Goal: Task Accomplishment & Management: Manage account settings

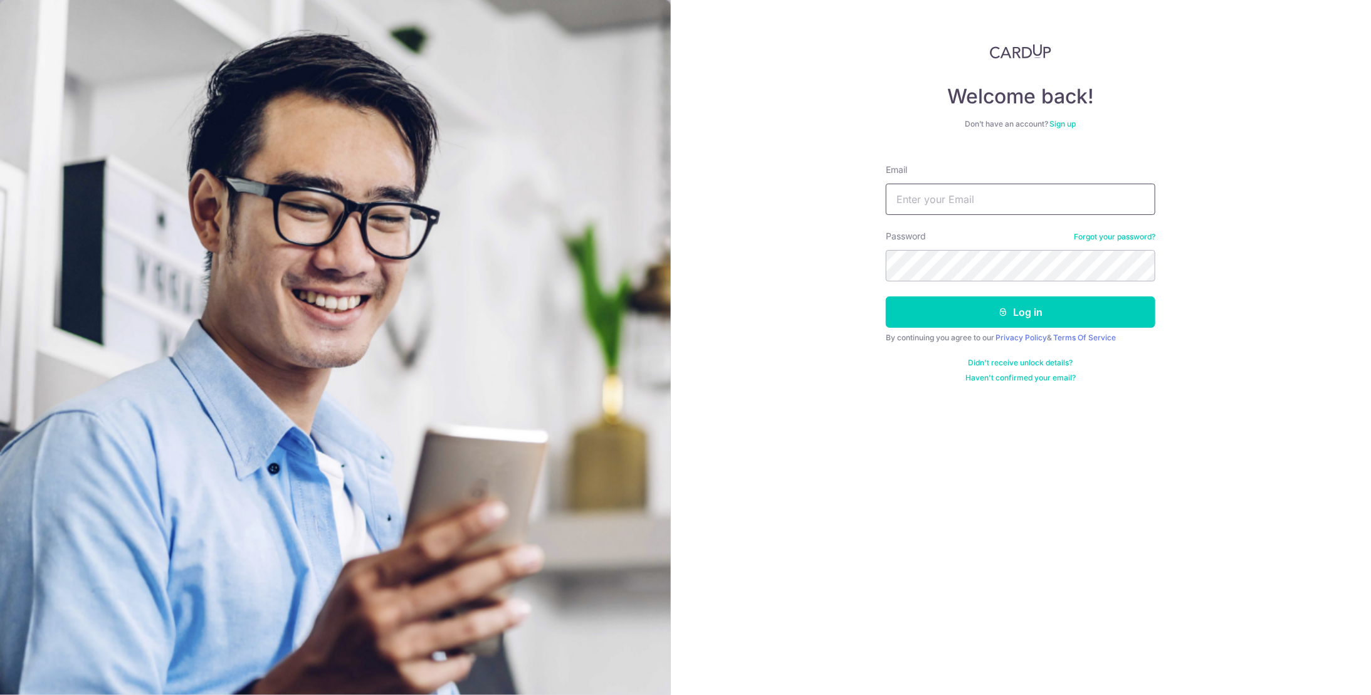
click at [956, 204] on input "Email" at bounding box center [1021, 199] width 270 height 31
type input "lyc198@hotmail.com"
click at [994, 305] on button "Log in" at bounding box center [1021, 312] width 270 height 31
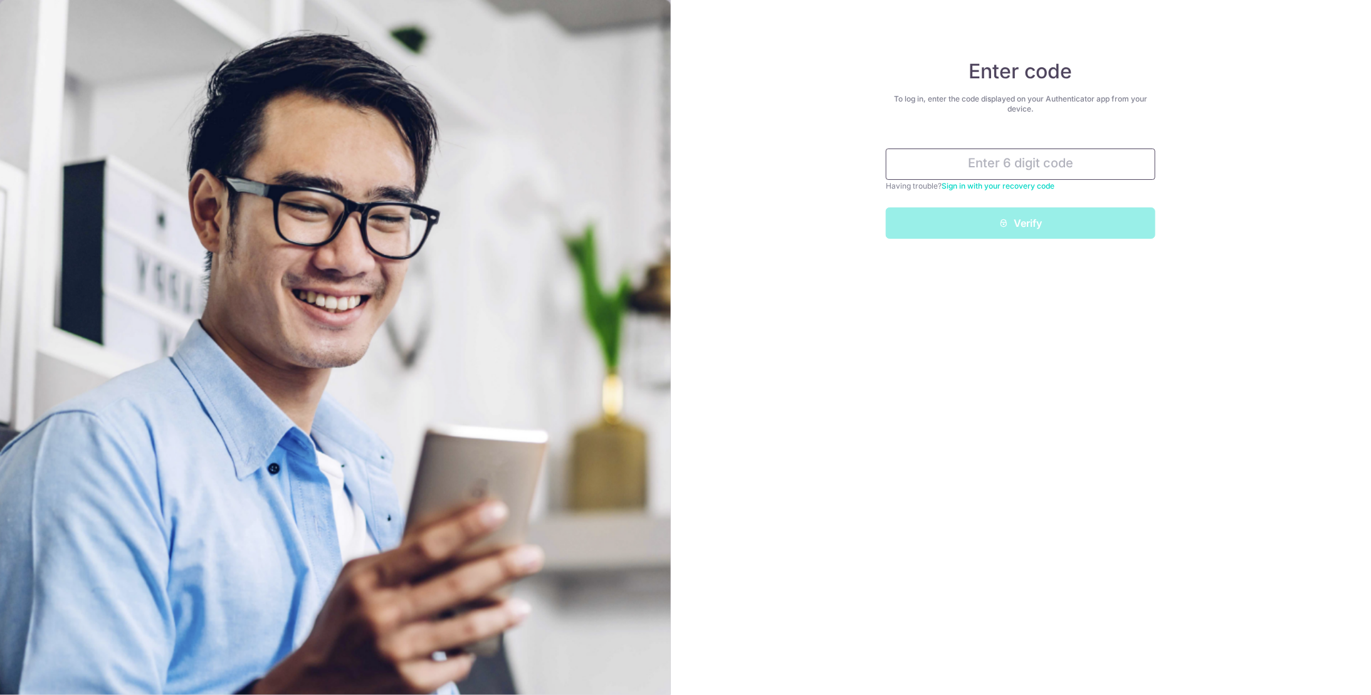
click at [1094, 167] on input "text" at bounding box center [1021, 164] width 270 height 31
click at [1040, 155] on input "text" at bounding box center [1021, 164] width 270 height 31
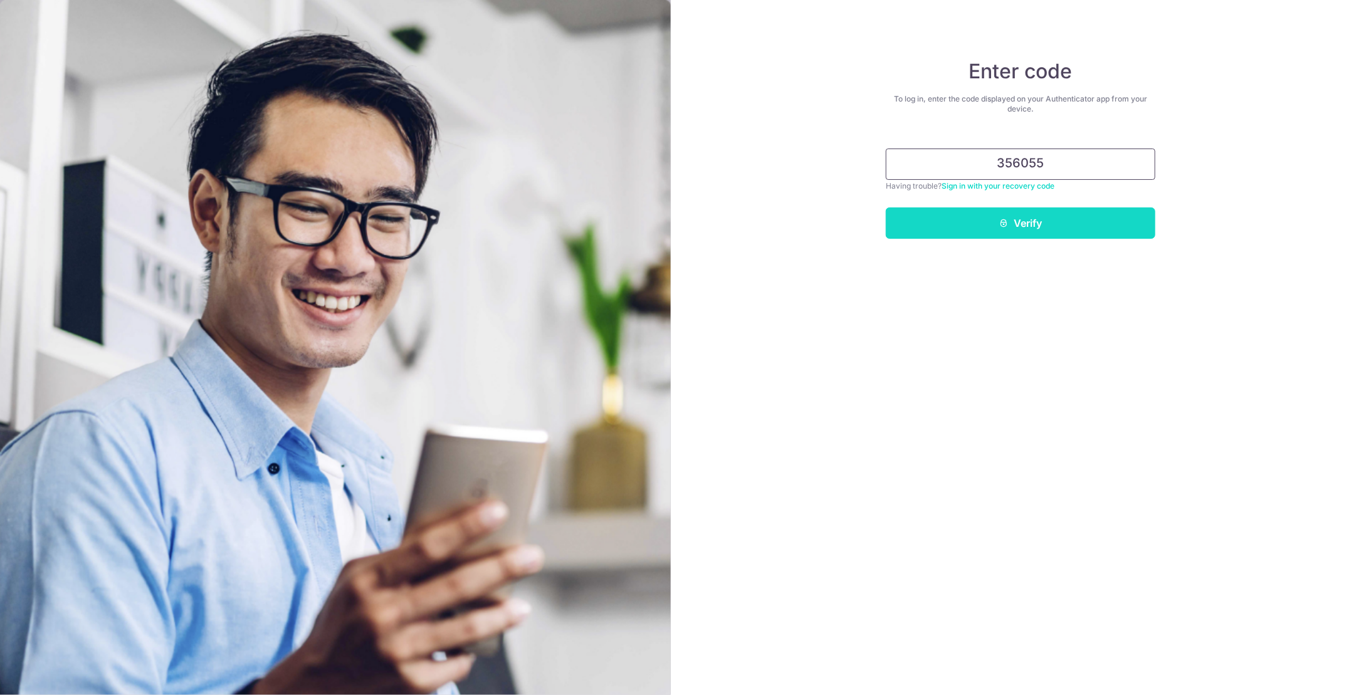
type input "356055"
click at [1021, 217] on button "Verify" at bounding box center [1021, 223] width 270 height 31
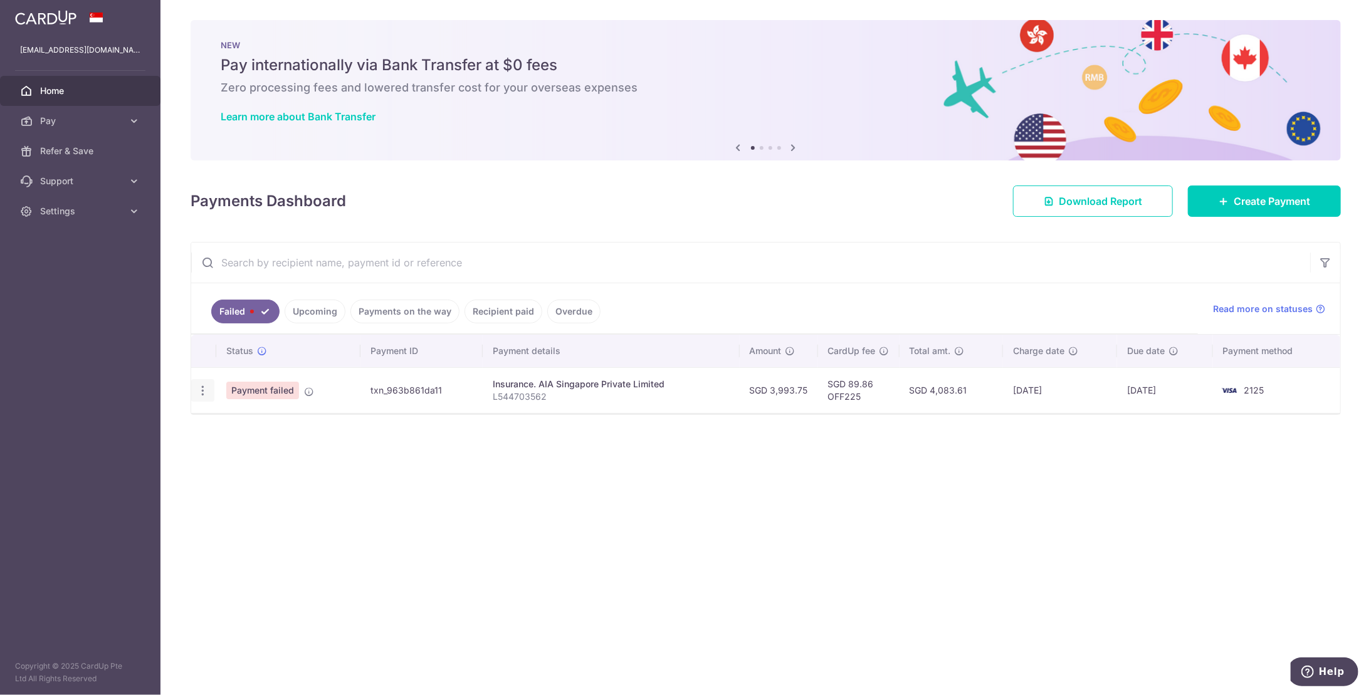
click at [207, 387] on icon "button" at bounding box center [202, 390] width 13 height 13
click at [243, 421] on span "Update payment" at bounding box center [269, 425] width 85 height 15
radio input "true"
type input "3,993.75"
type input "L544703562"
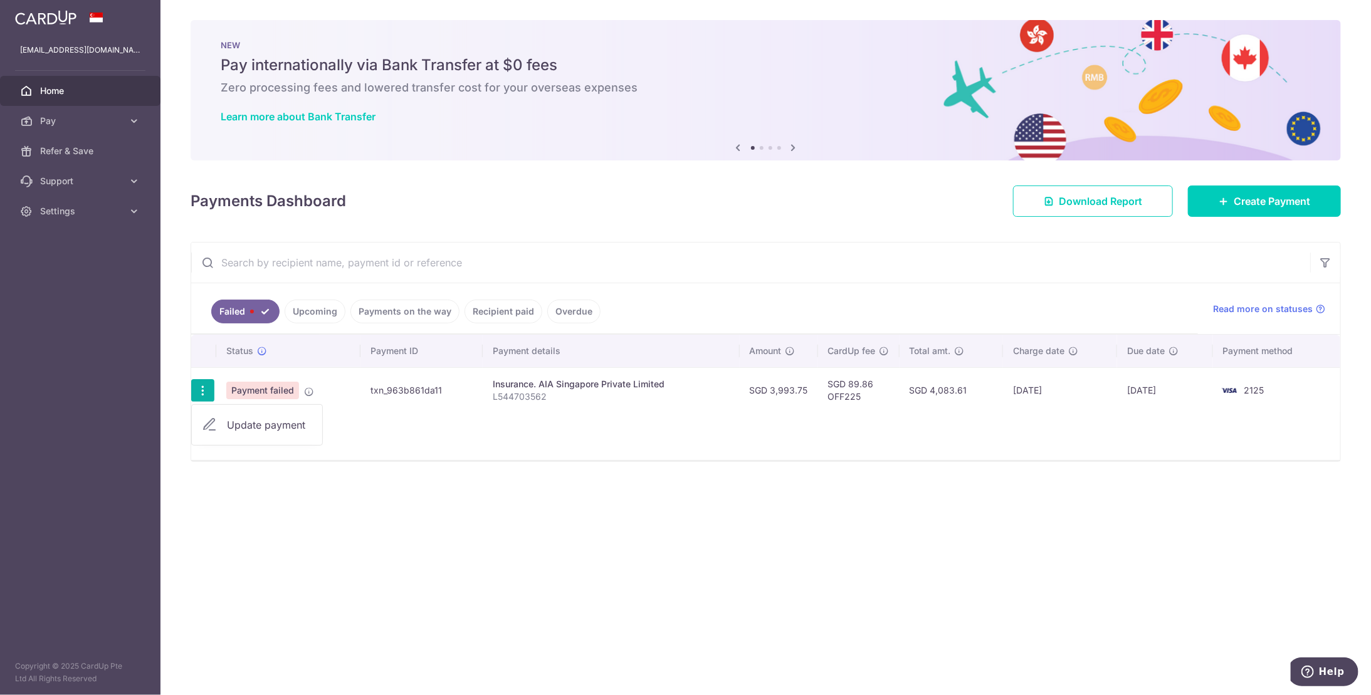
type input "OFF225"
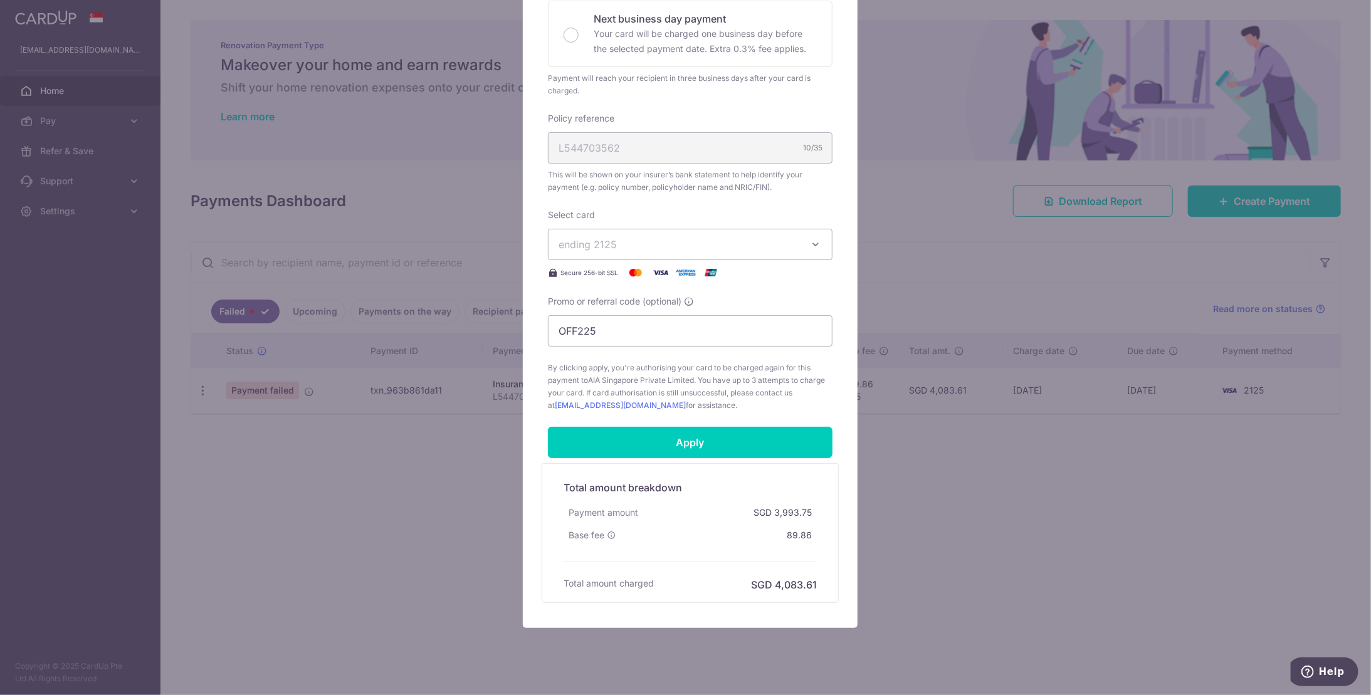
scroll to position [313, 0]
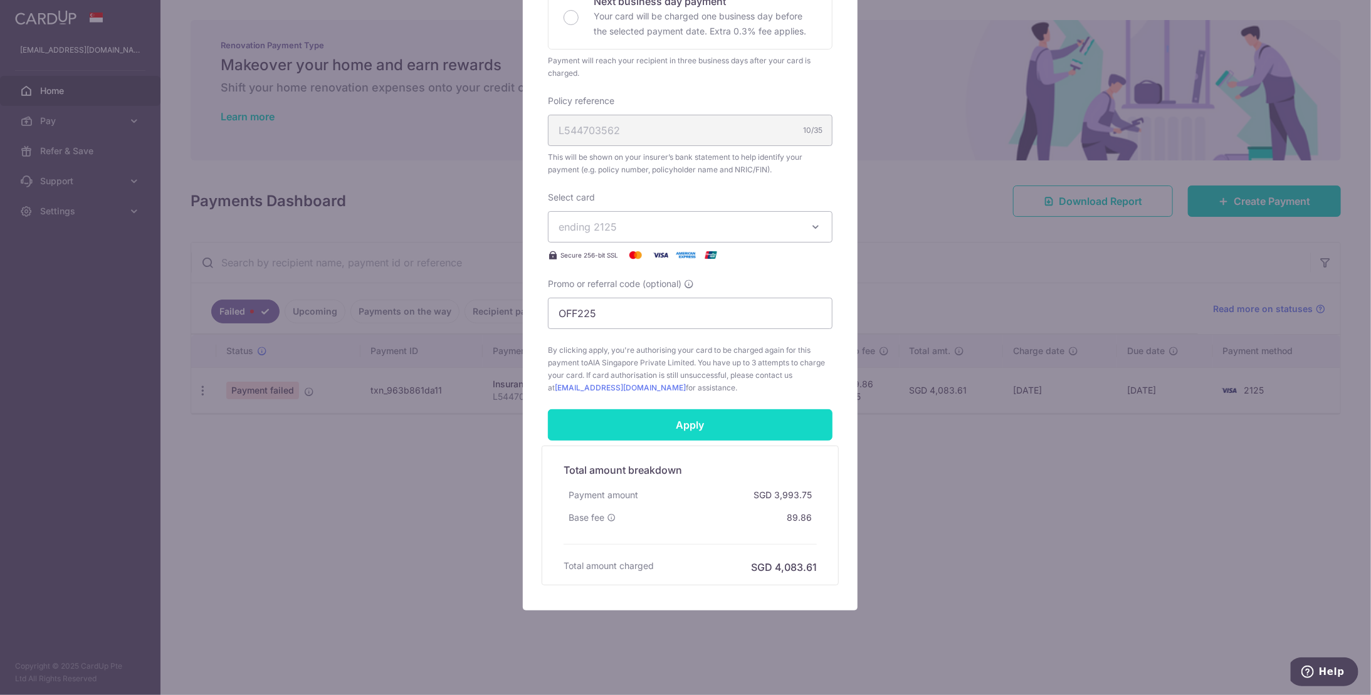
click at [662, 418] on input "Apply" at bounding box center [690, 424] width 285 height 31
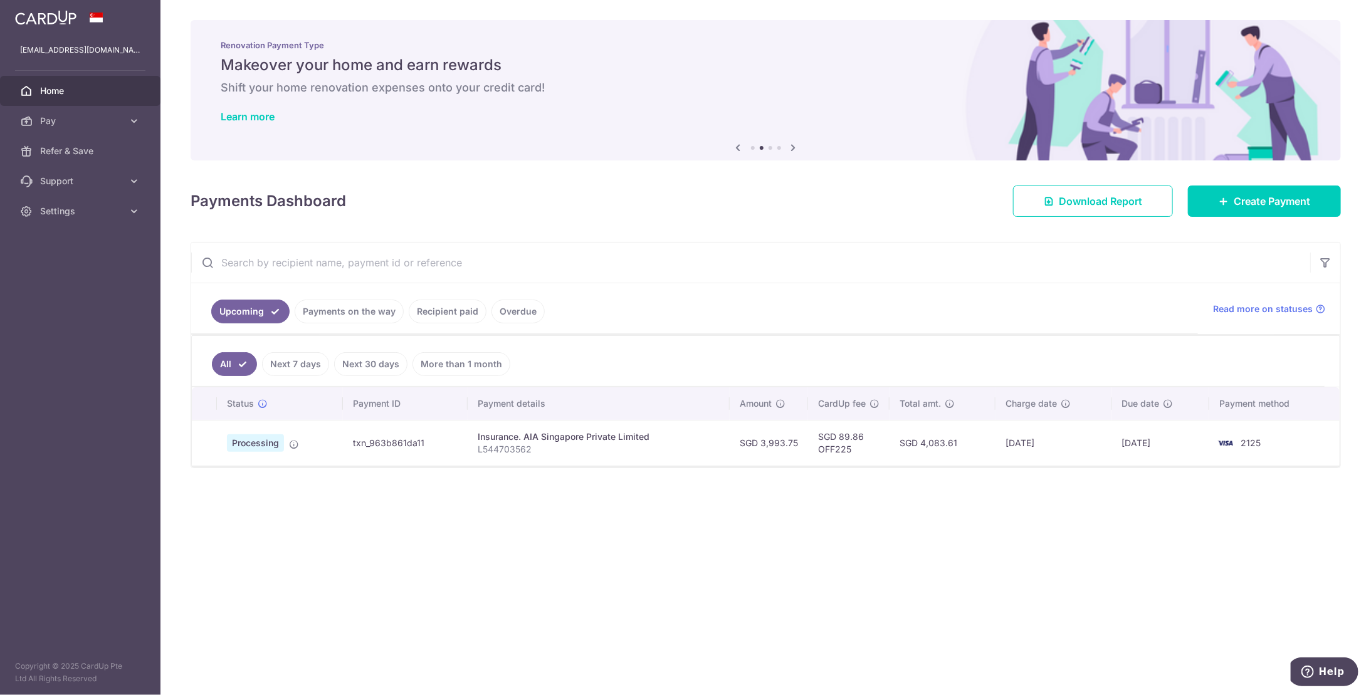
click at [261, 441] on span "Processing" at bounding box center [255, 444] width 57 height 18
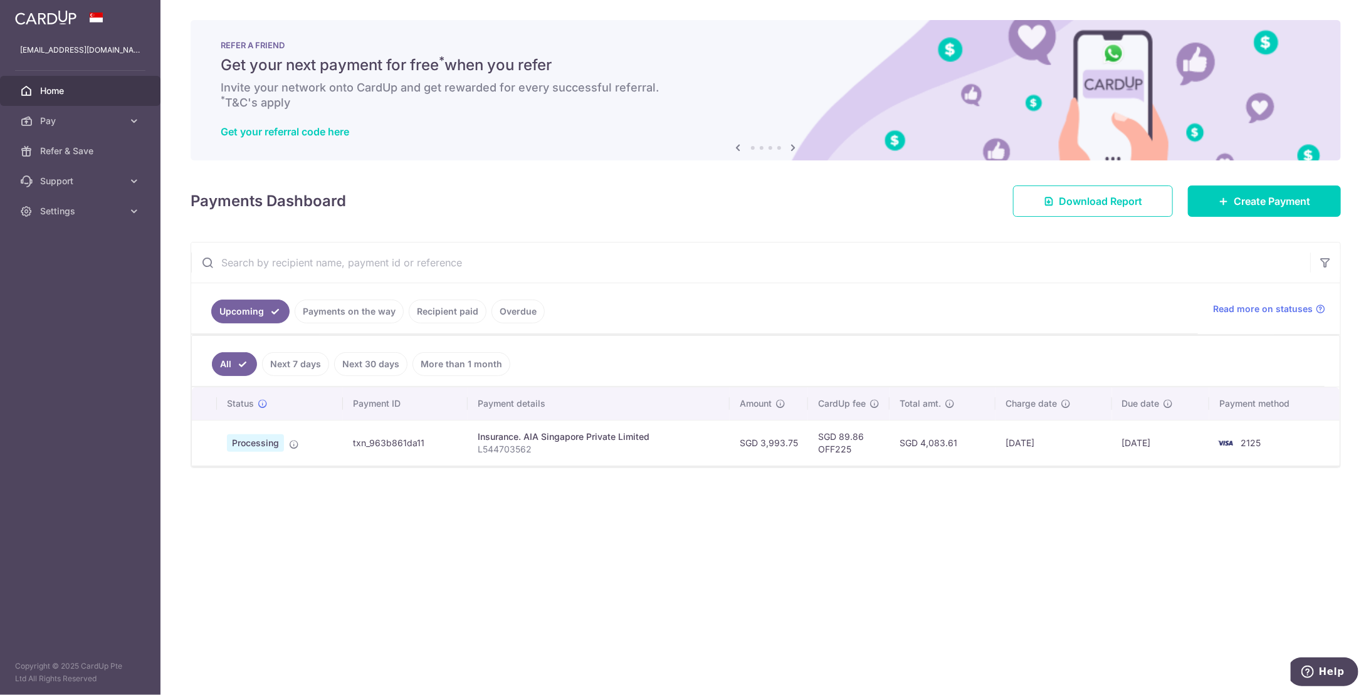
click at [374, 439] on td "txn_963b861da11" at bounding box center [405, 443] width 125 height 46
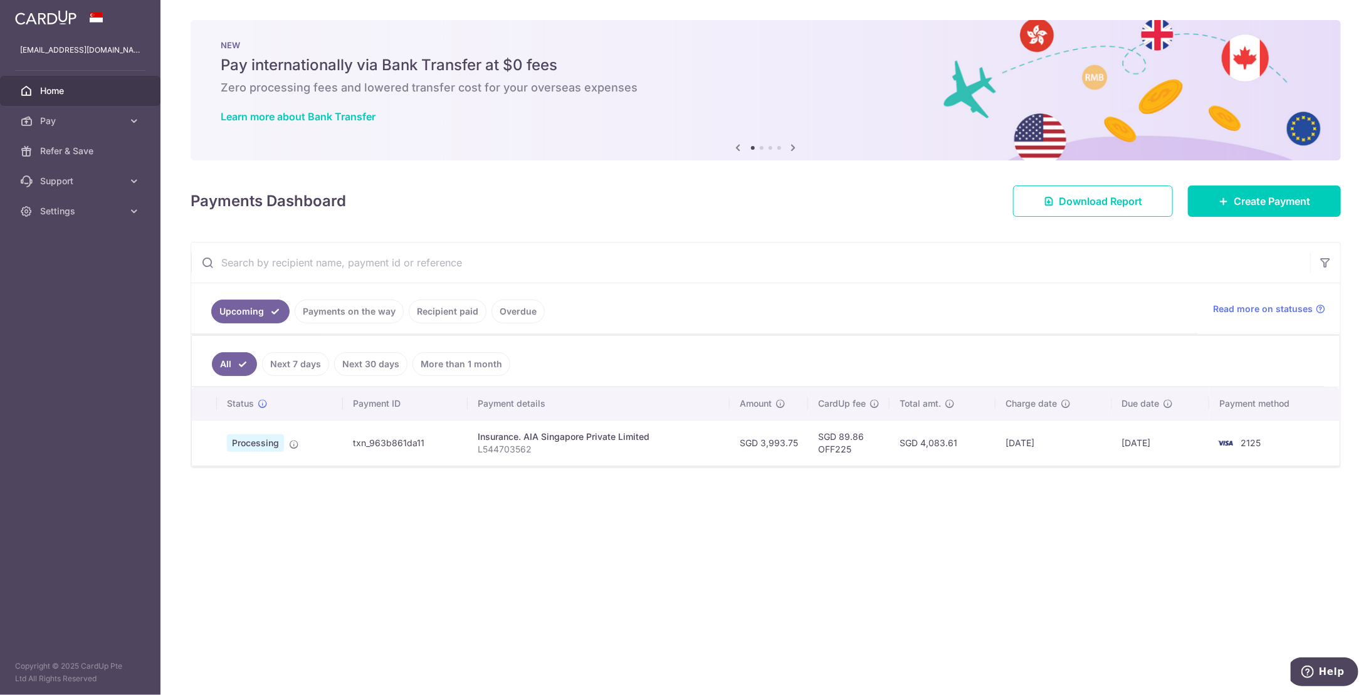
click at [56, 91] on span "Home" at bounding box center [81, 91] width 83 height 13
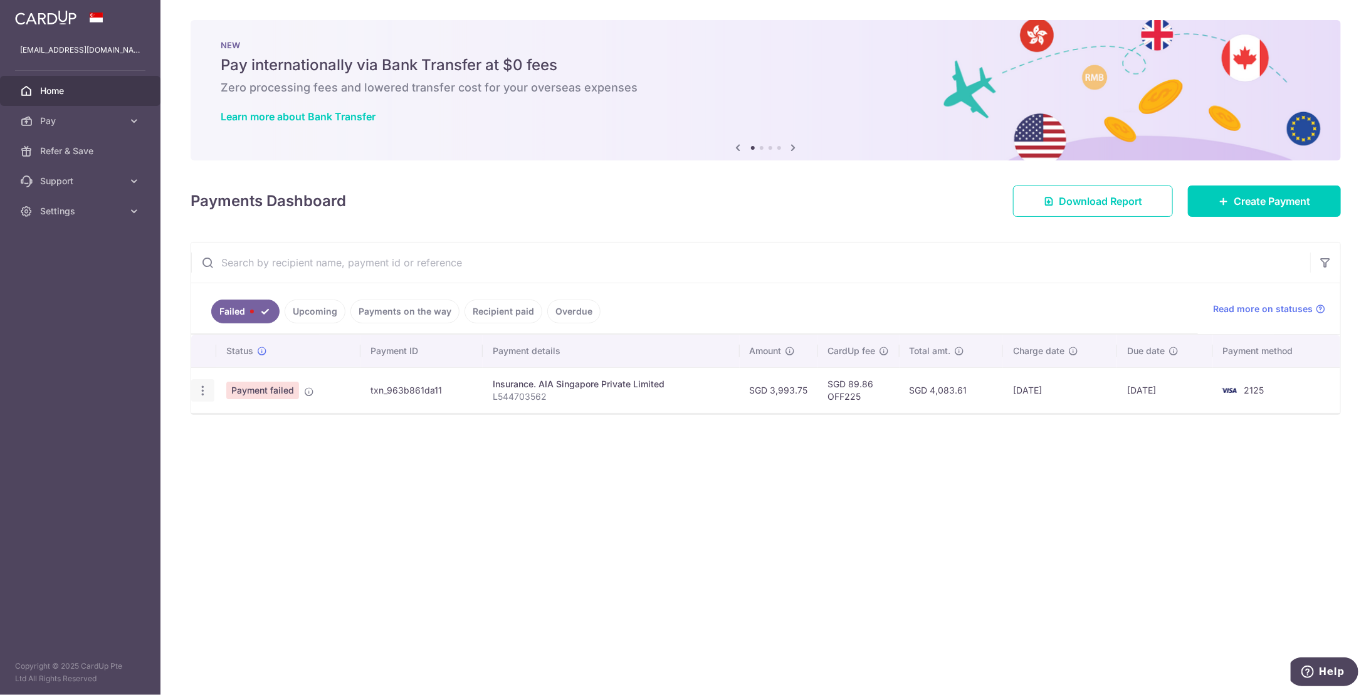
click at [199, 385] on icon "button" at bounding box center [202, 390] width 13 height 13
click at [293, 431] on link "Update payment" at bounding box center [257, 425] width 130 height 30
radio input "true"
type input "3,993.75"
type input "L544703562"
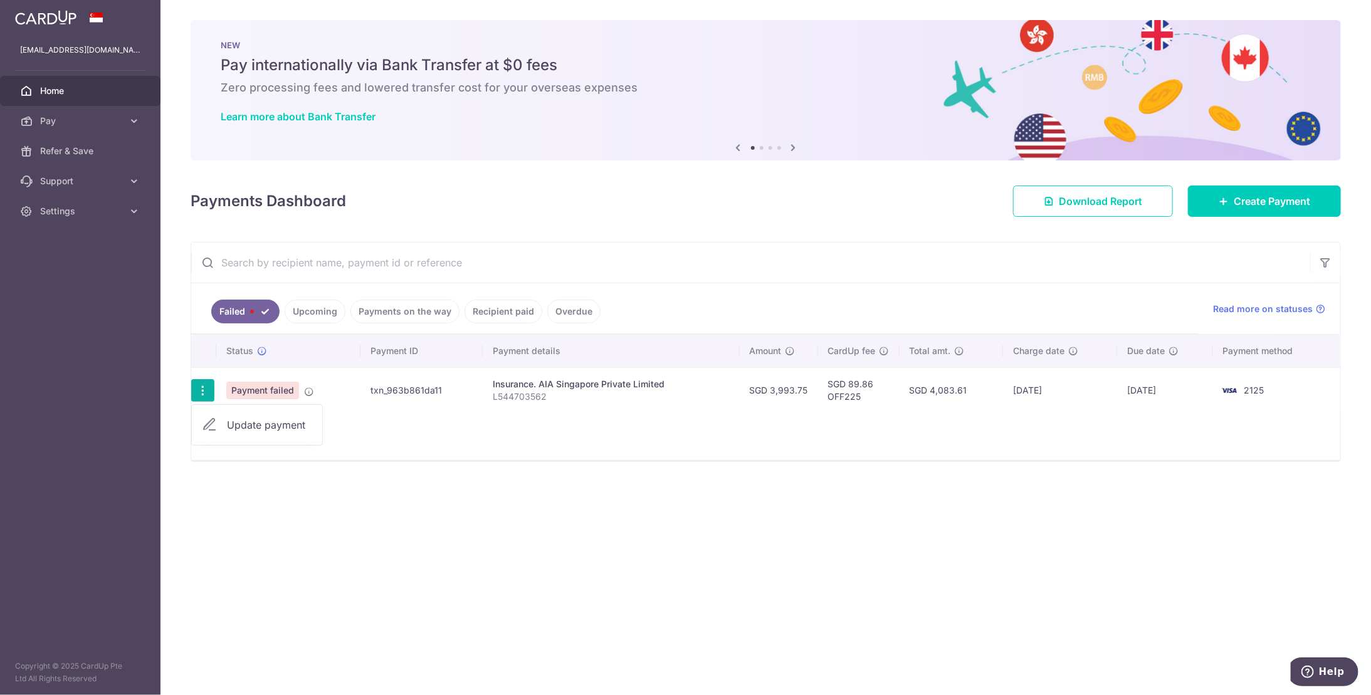
type input "OFF225"
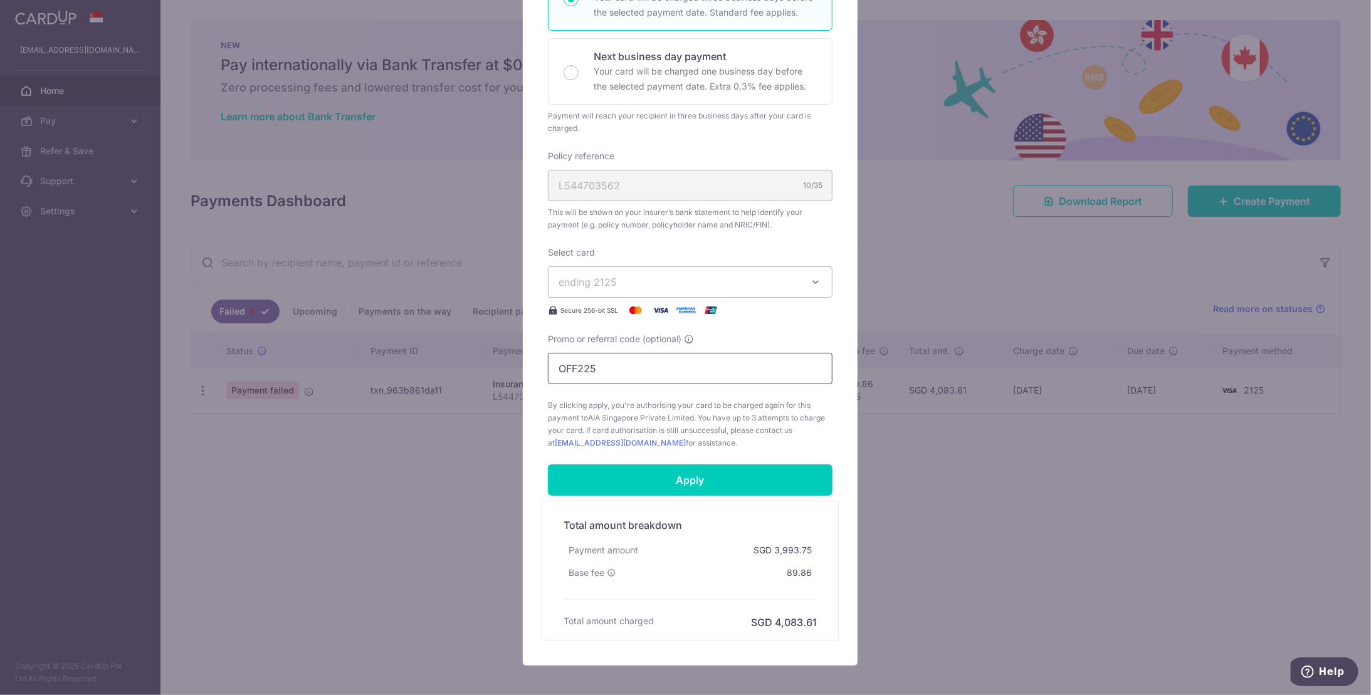
scroll to position [316, 0]
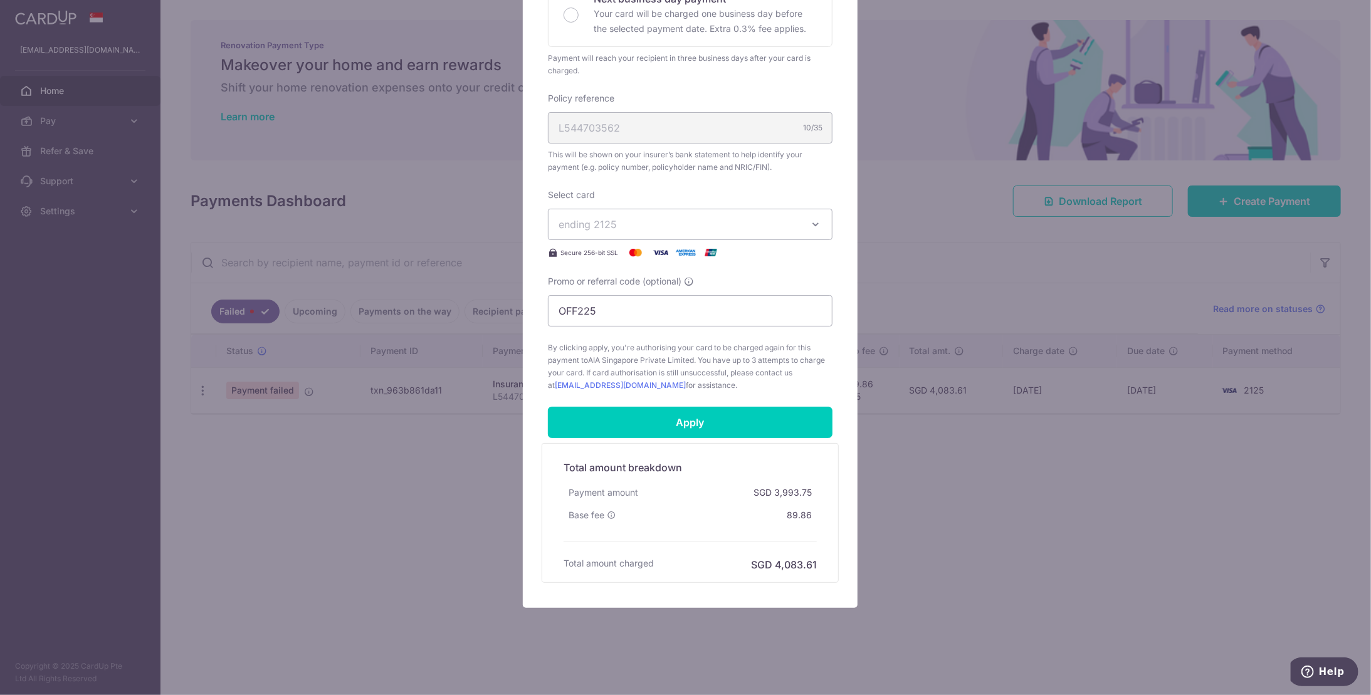
click at [1046, 589] on div "Edit payment By clicking apply, you will make changes to all payments to AIA Si…" at bounding box center [685, 347] width 1371 height 695
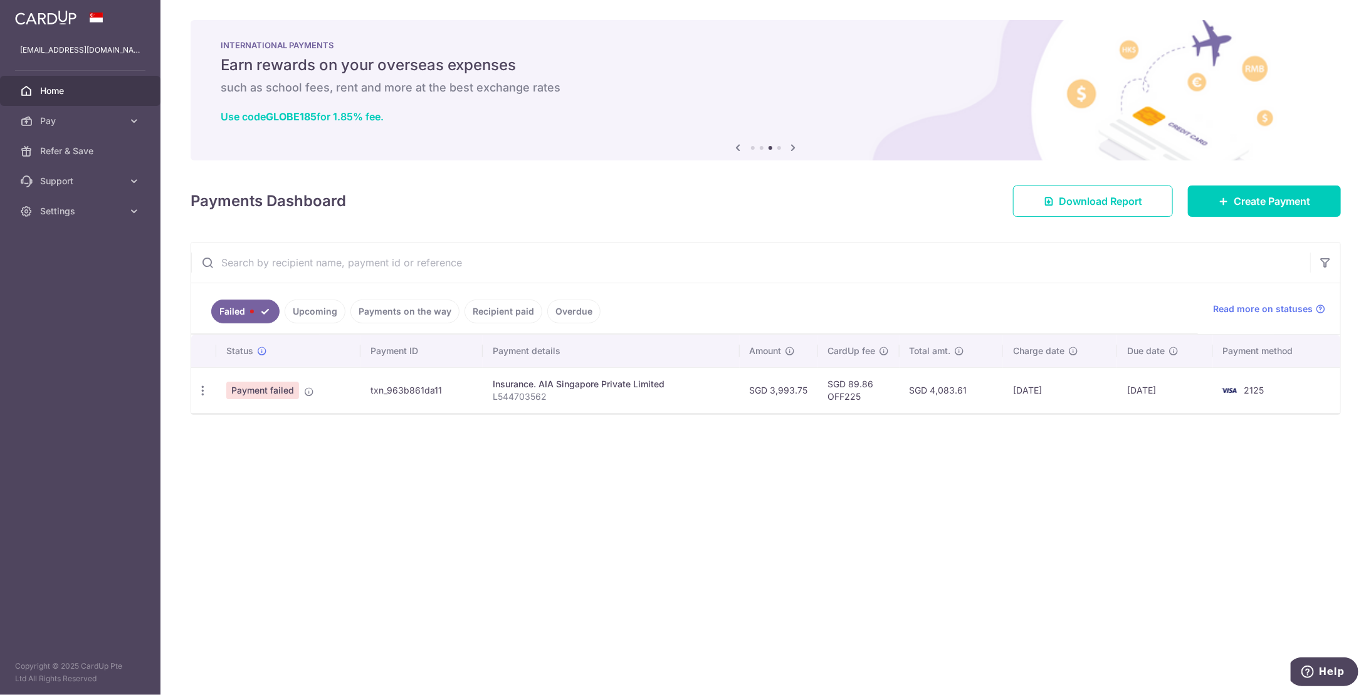
click at [1107, 636] on div "× Pause Schedule Pause all future payments in this series Pause just this one p…" at bounding box center [766, 347] width 1211 height 695
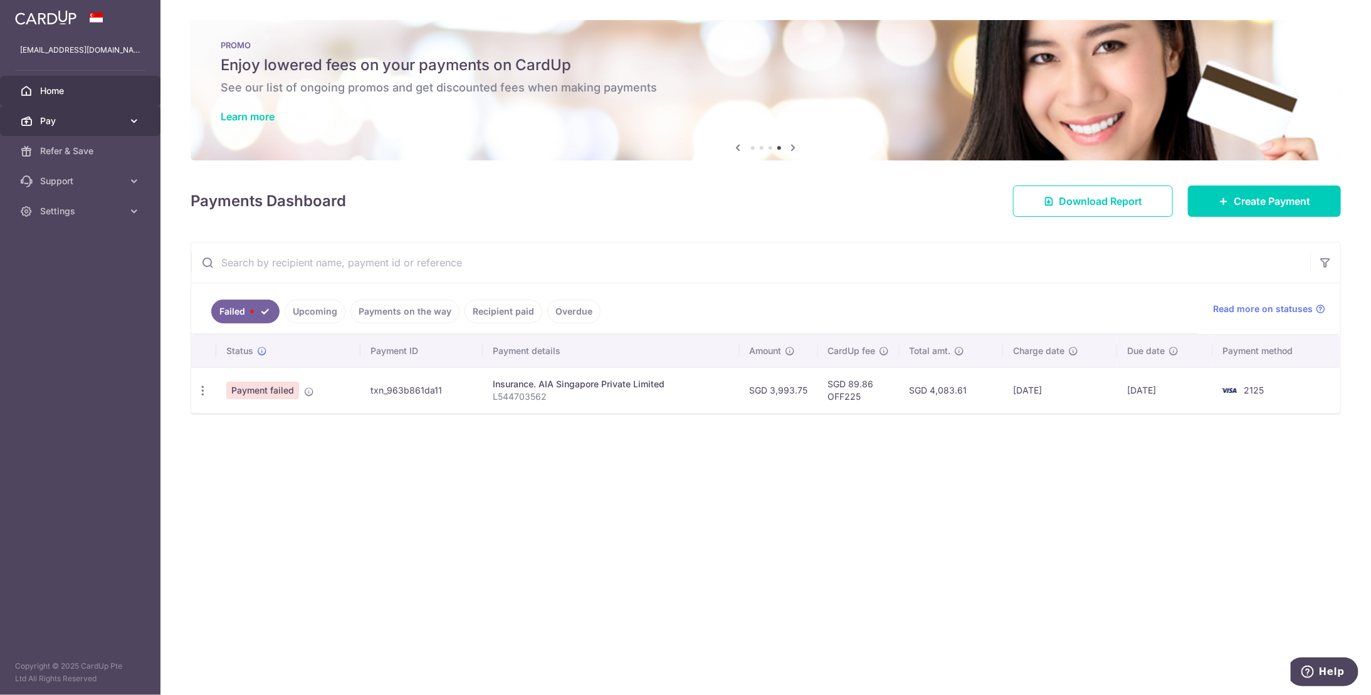
click at [73, 128] on link "Pay" at bounding box center [80, 121] width 161 height 30
click at [201, 384] on icon "button" at bounding box center [202, 390] width 13 height 13
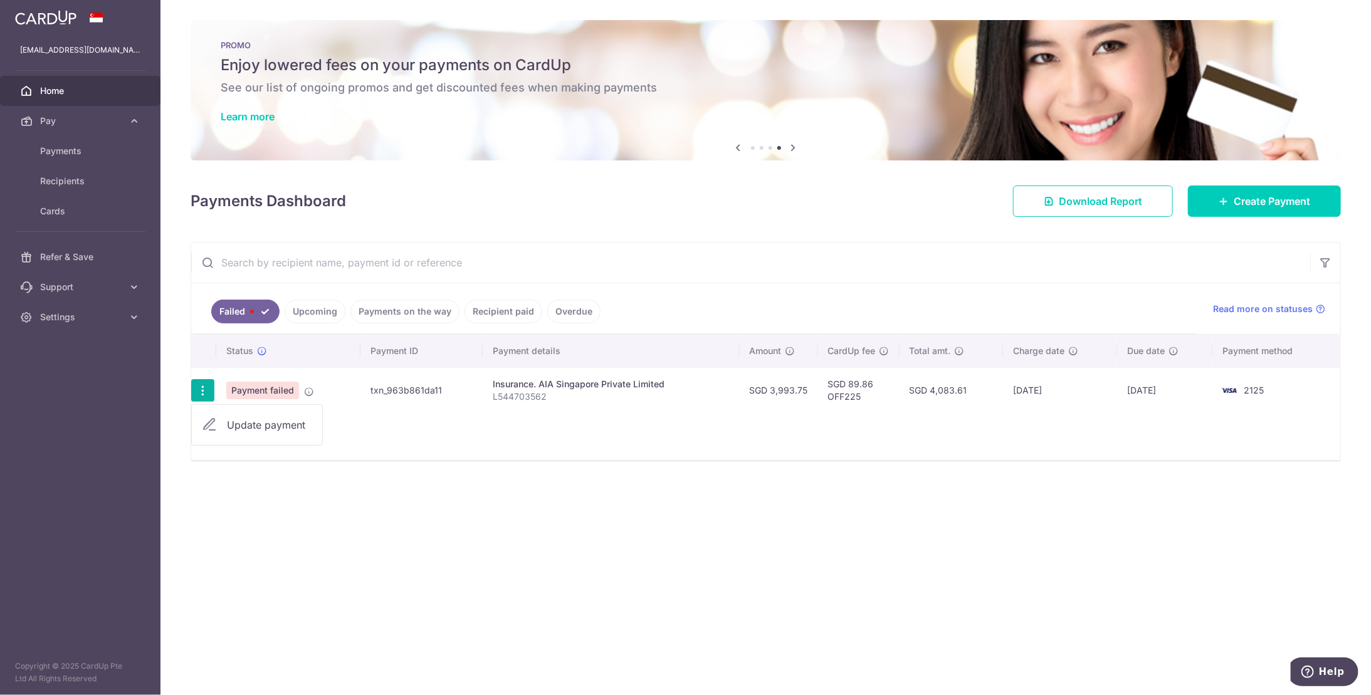
click at [162, 352] on div "× Pause Schedule Pause all future payments in this series Pause just this one p…" at bounding box center [766, 347] width 1211 height 695
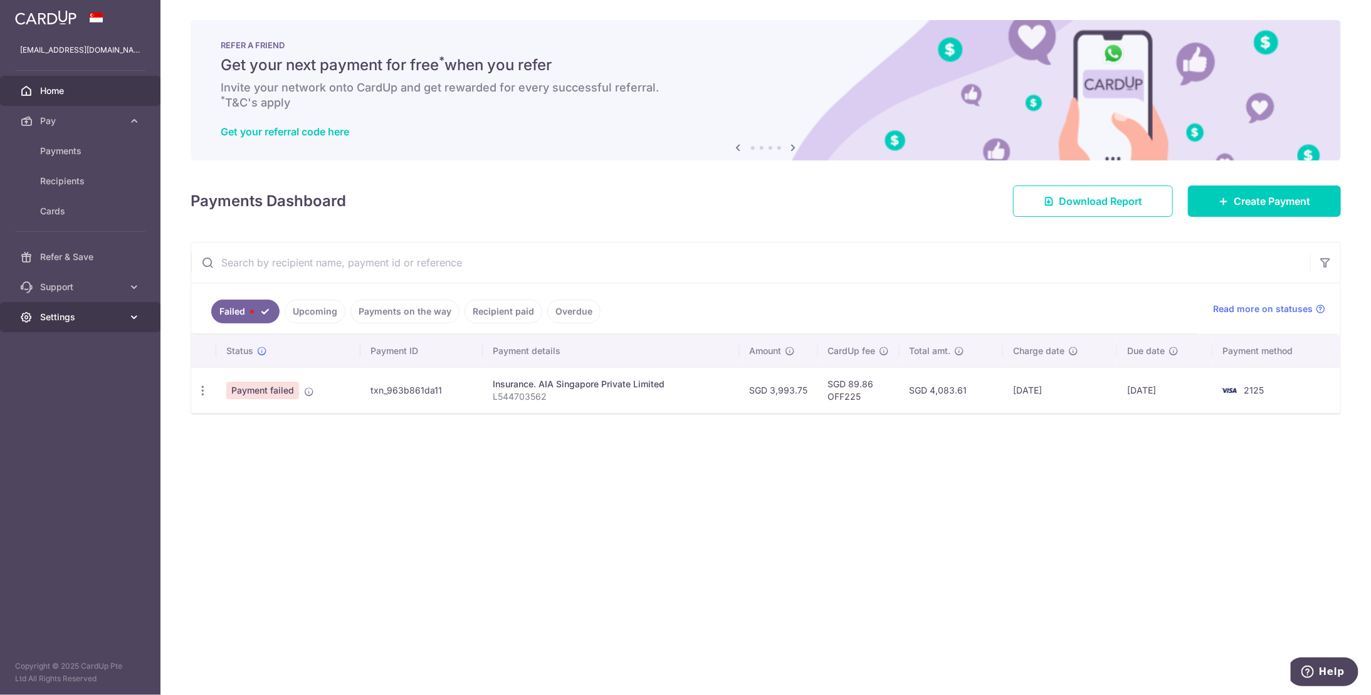
click at [85, 312] on span "Settings" at bounding box center [81, 317] width 83 height 13
click at [59, 369] on link "Logout" at bounding box center [80, 377] width 161 height 30
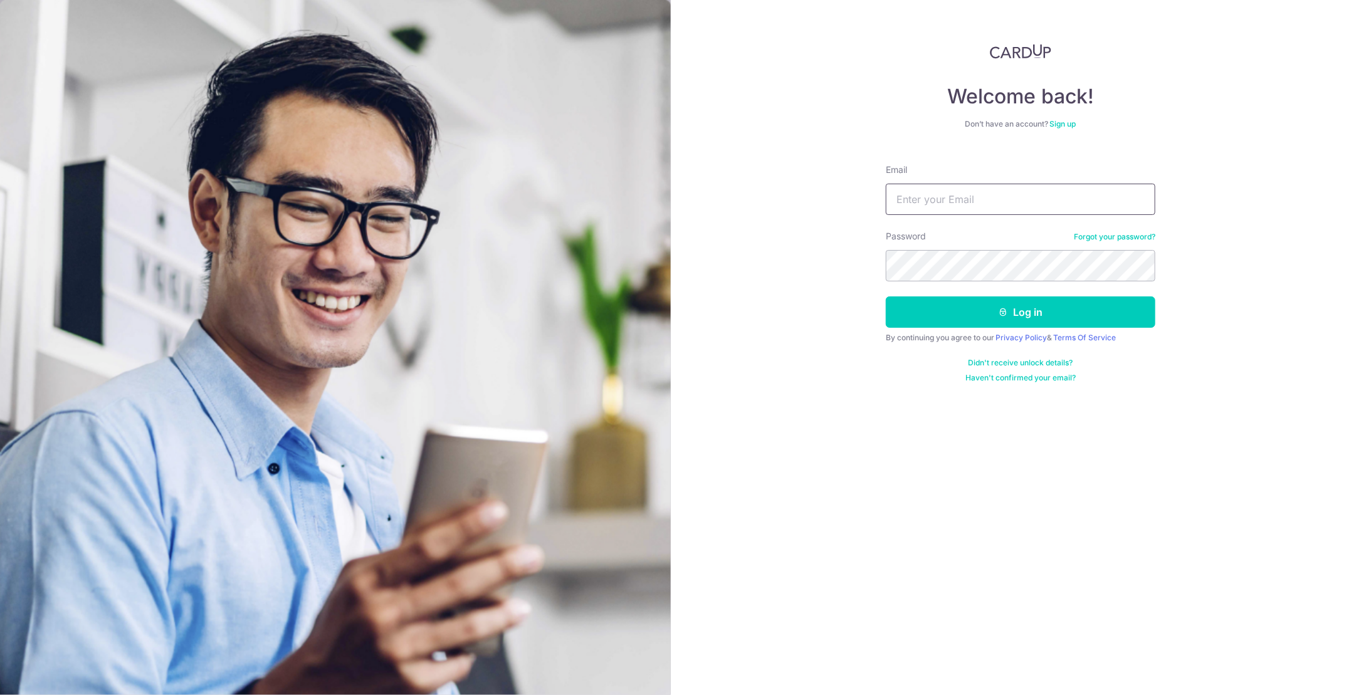
click at [958, 193] on input "Email" at bounding box center [1021, 199] width 270 height 31
type input "lyc198@hotmail.com"
click at [993, 307] on button "Log in" at bounding box center [1021, 312] width 270 height 31
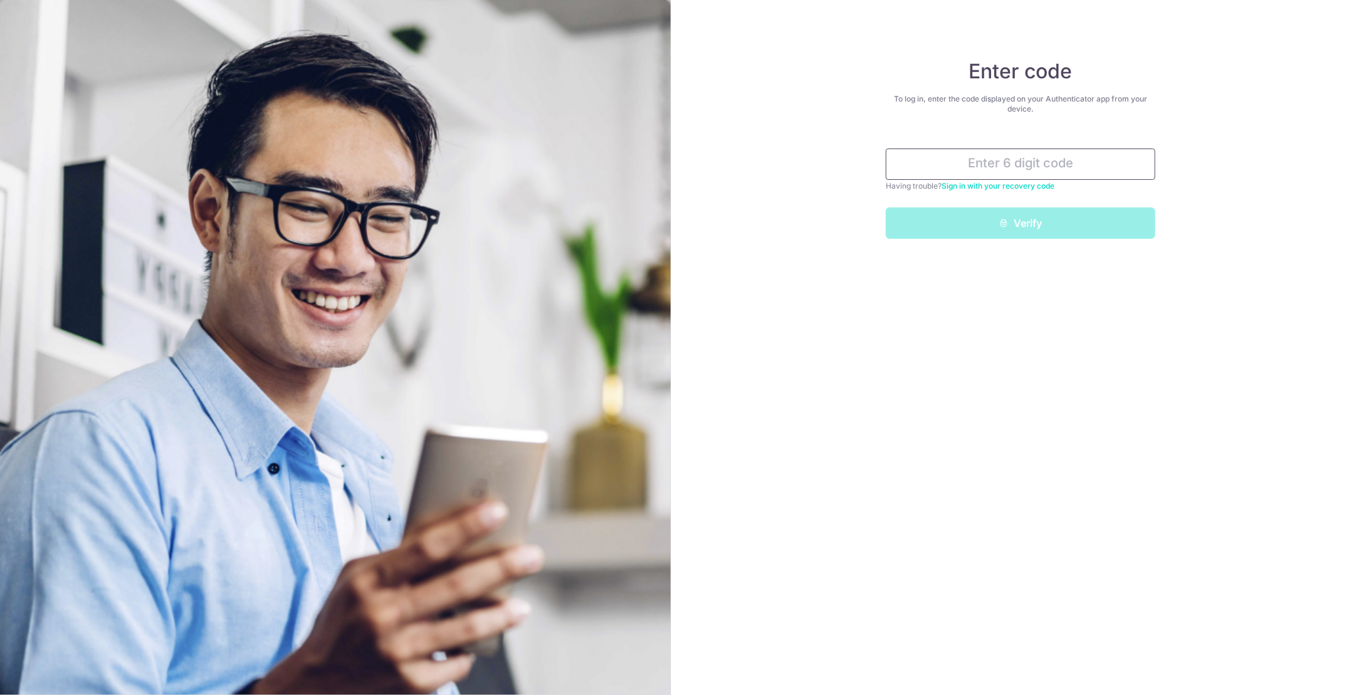
click at [961, 169] on input "text" at bounding box center [1021, 164] width 270 height 31
click at [949, 165] on input "text" at bounding box center [1021, 164] width 270 height 31
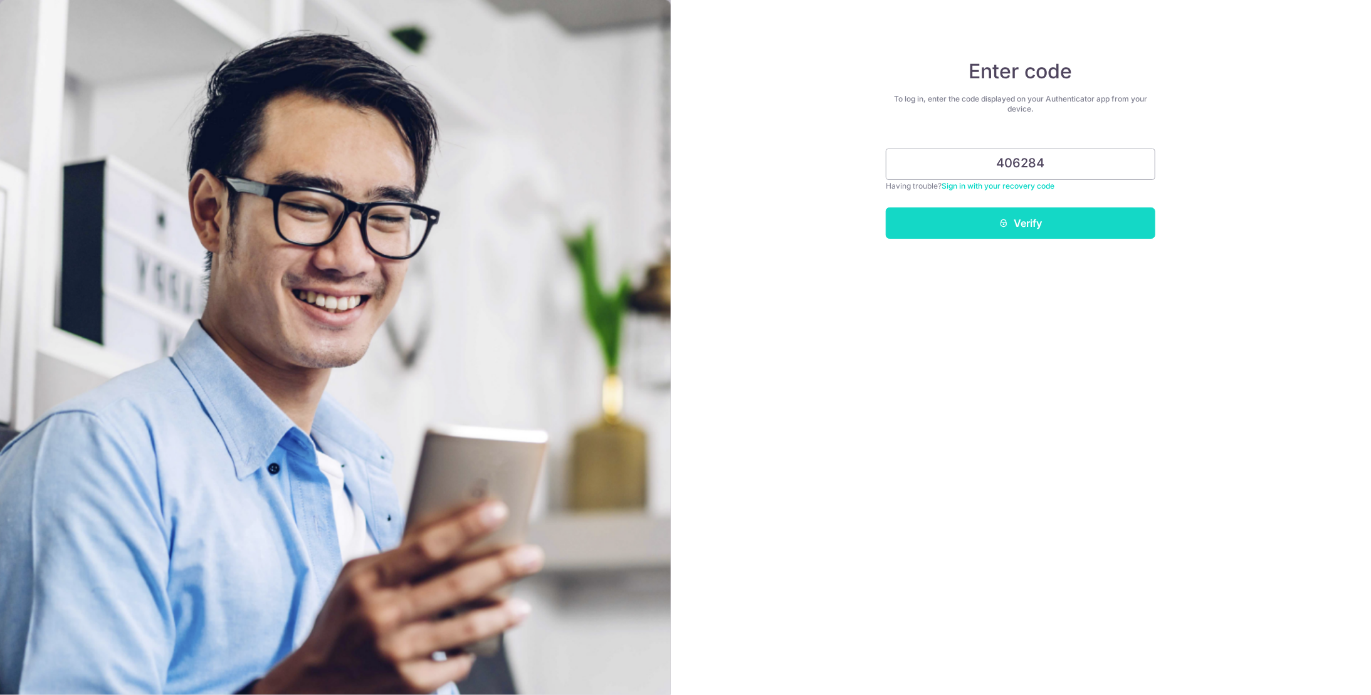
type input "406284"
click at [1004, 229] on button "Verify" at bounding box center [1021, 223] width 270 height 31
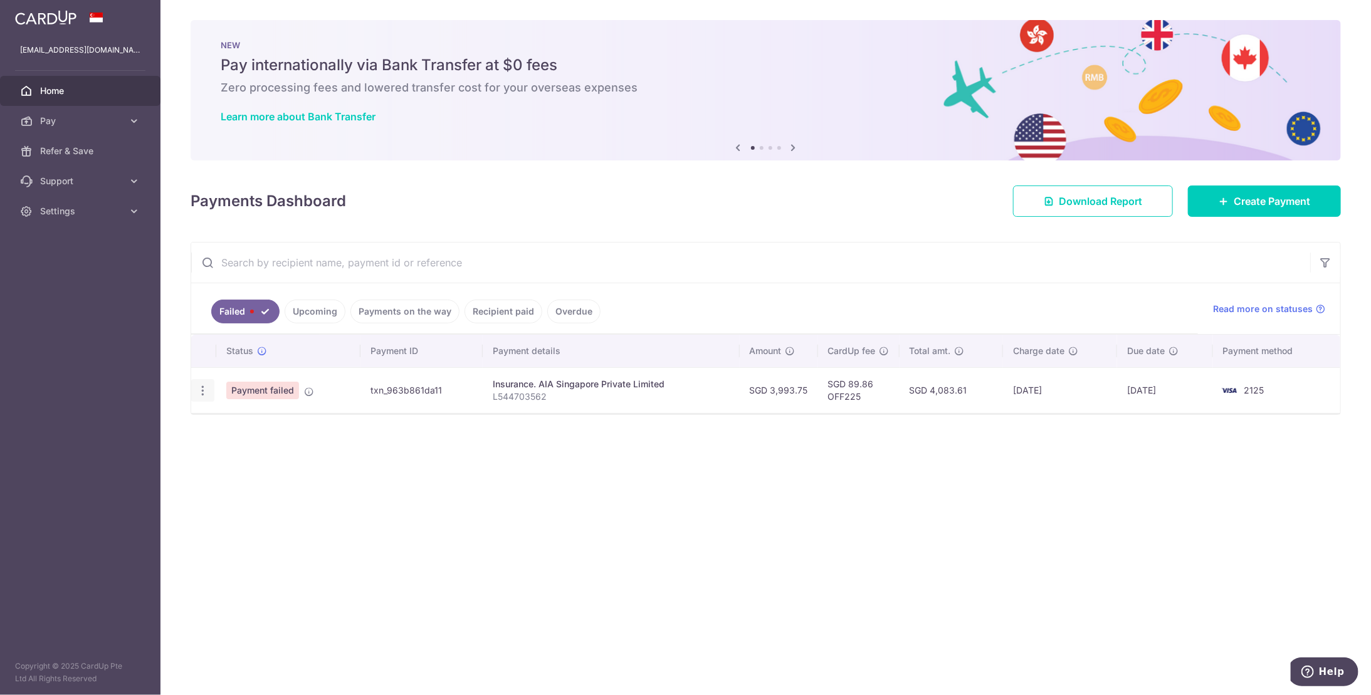
click at [204, 392] on icon "button" at bounding box center [202, 390] width 13 height 13
drag, startPoint x: 656, startPoint y: 524, endPoint x: 648, endPoint y: 524, distance: 8.8
click at [653, 524] on div "× Pause Schedule Pause all future payments in this series Pause just this one p…" at bounding box center [766, 347] width 1211 height 695
click at [1322, 255] on button "button" at bounding box center [1325, 263] width 30 height 30
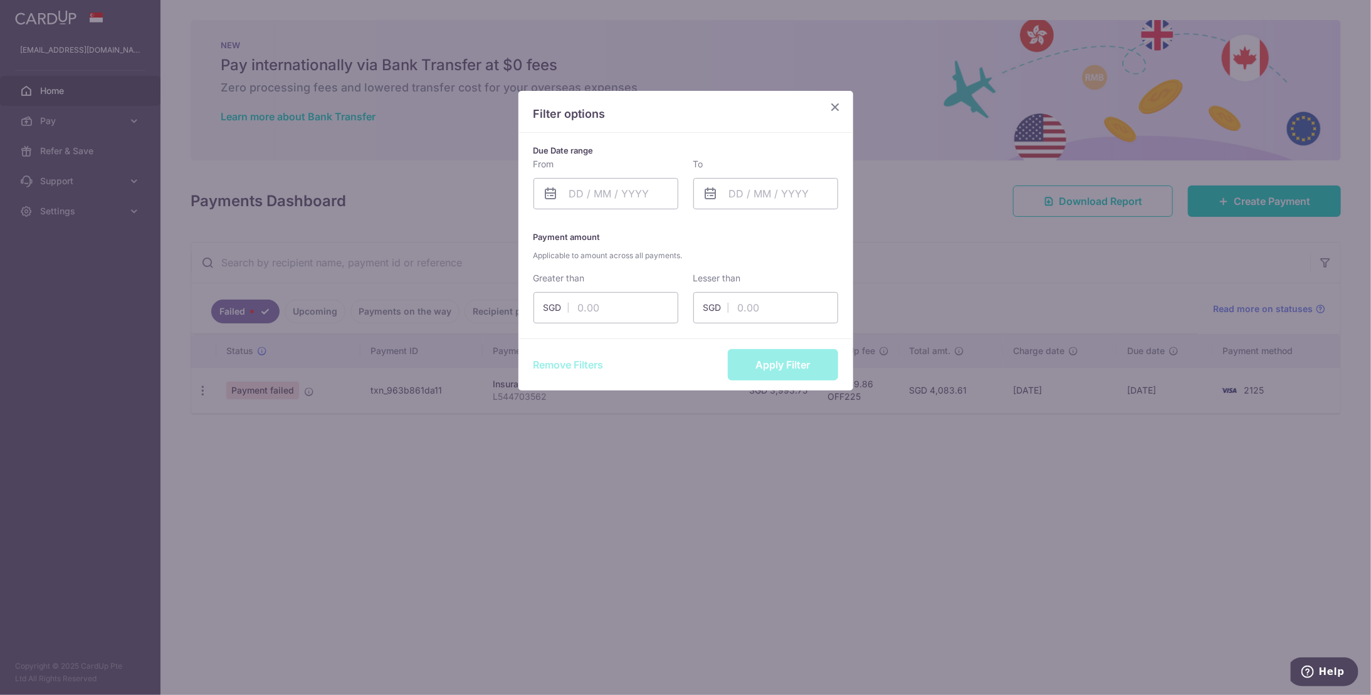
click at [832, 110] on icon "Close" at bounding box center [835, 107] width 15 height 16
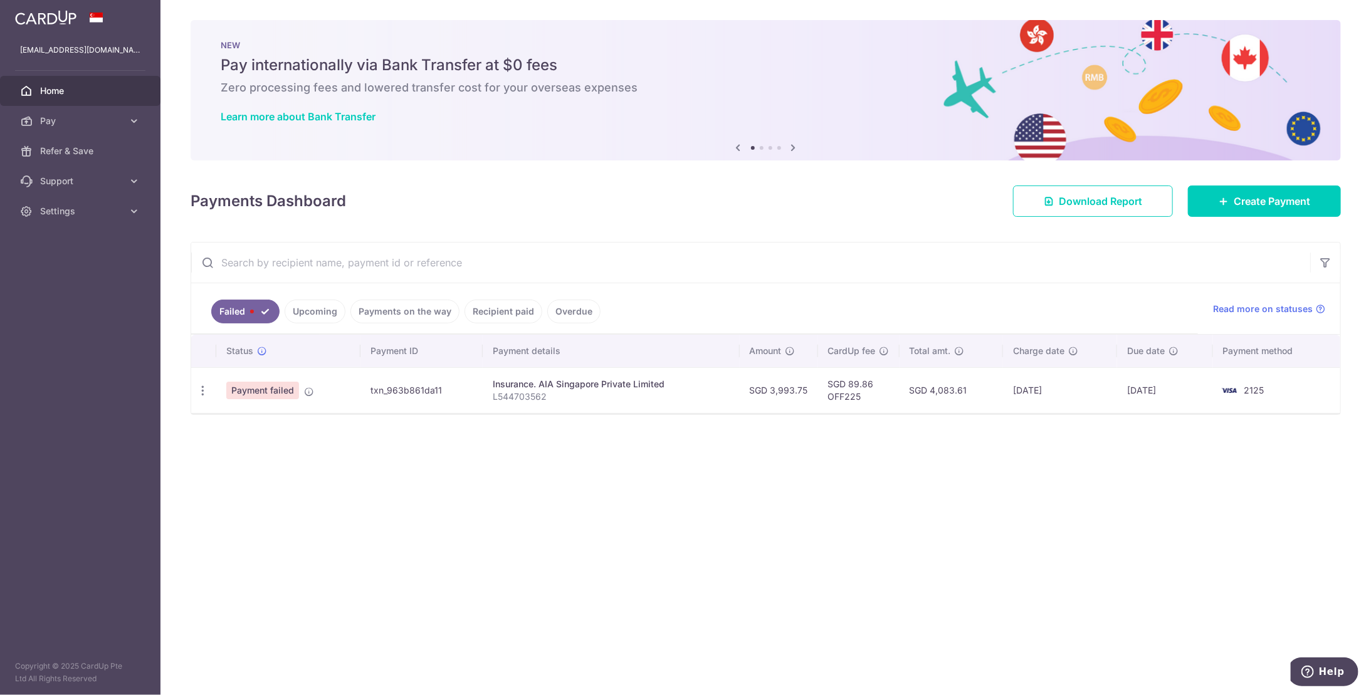
drag, startPoint x: 847, startPoint y: 502, endPoint x: 833, endPoint y: 499, distance: 14.6
click at [845, 501] on div "× Pause Schedule Pause all future payments in this series Pause just this one p…" at bounding box center [766, 347] width 1211 height 695
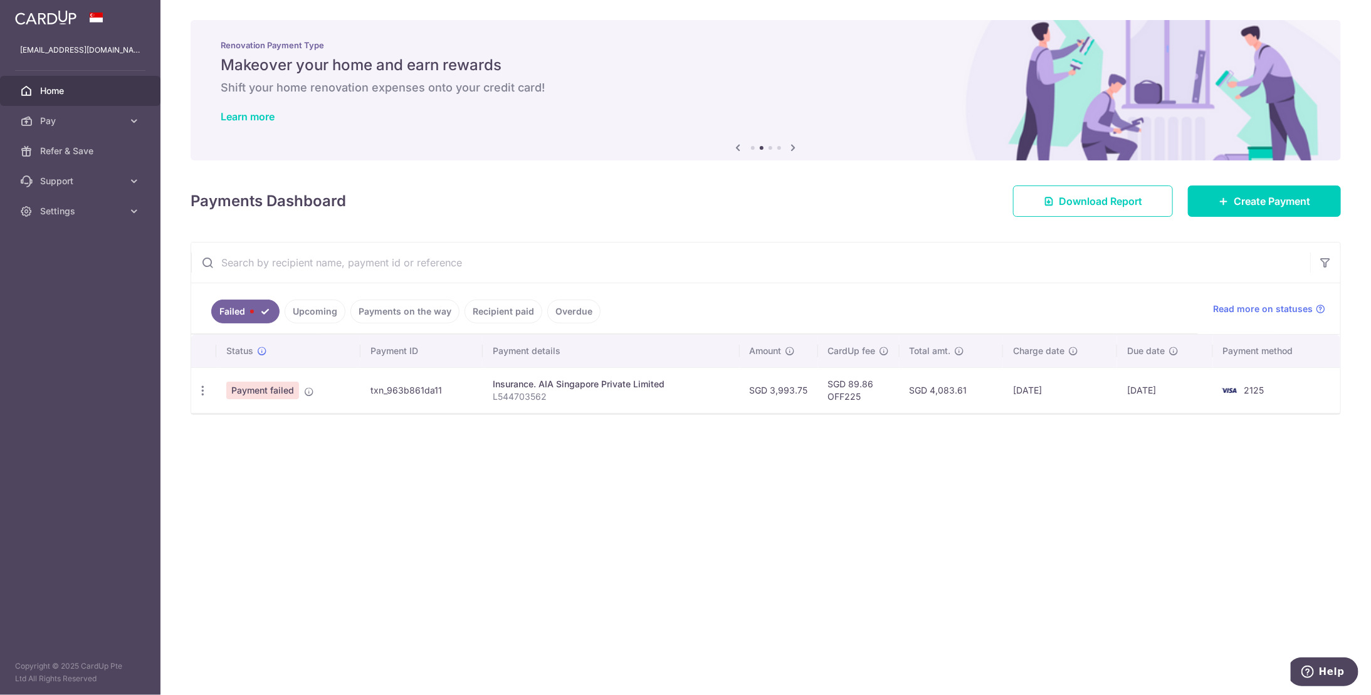
drag, startPoint x: 540, startPoint y: 379, endPoint x: 435, endPoint y: 375, distance: 105.4
click at [435, 375] on td "txn_963b861da11" at bounding box center [422, 390] width 122 height 46
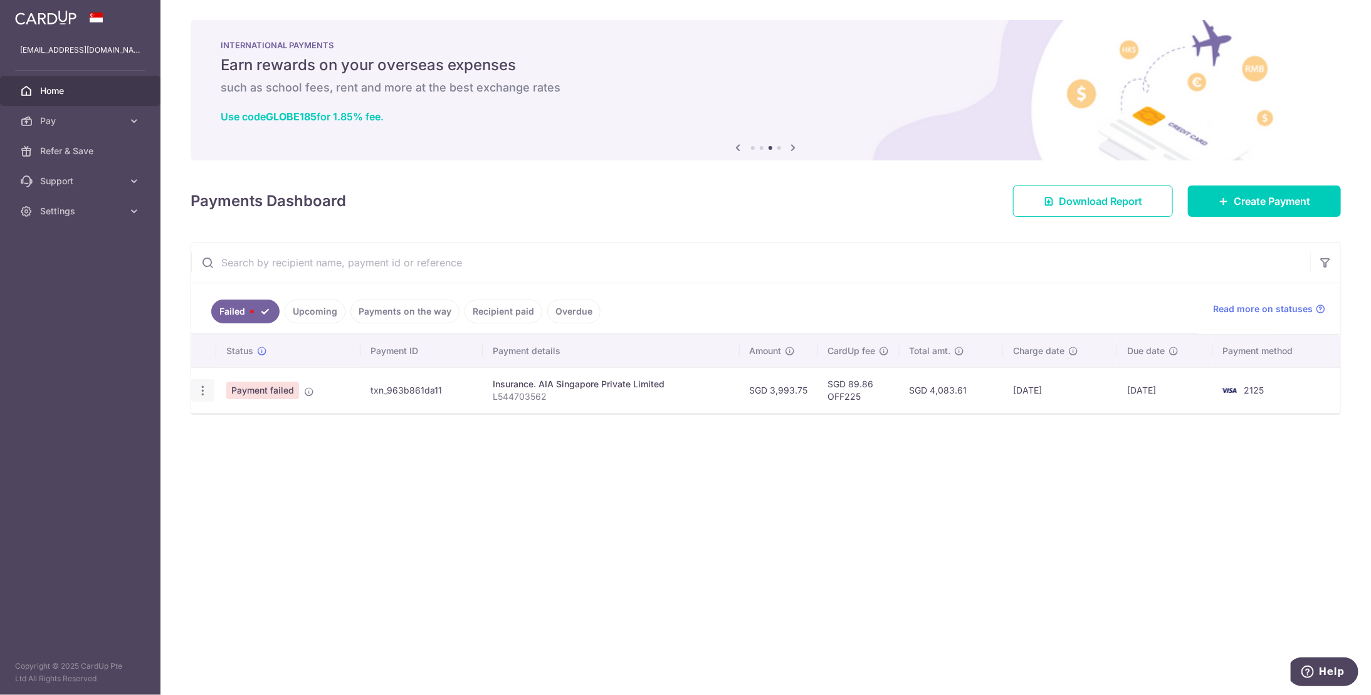
click at [200, 386] on icon "button" at bounding box center [202, 390] width 13 height 13
click at [246, 426] on span "Update payment" at bounding box center [269, 425] width 85 height 15
radio input "true"
type input "3,993.75"
type input "L544703562"
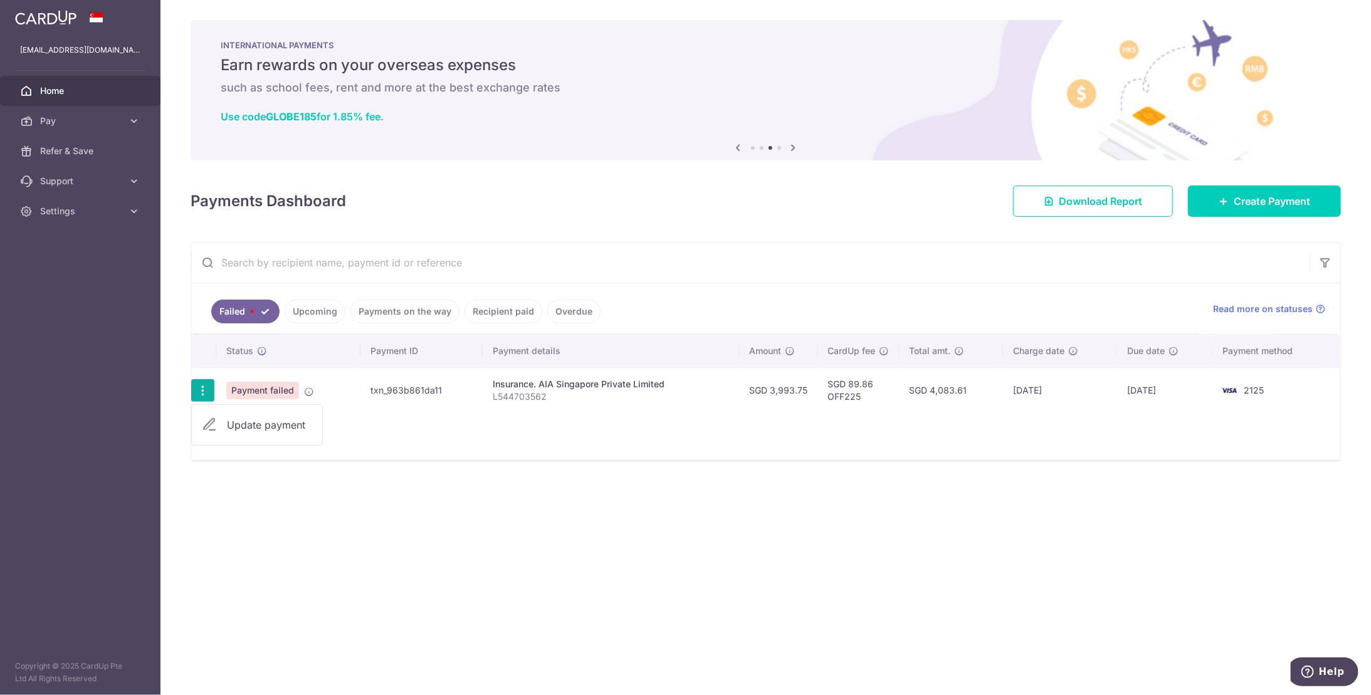
type input "OFF225"
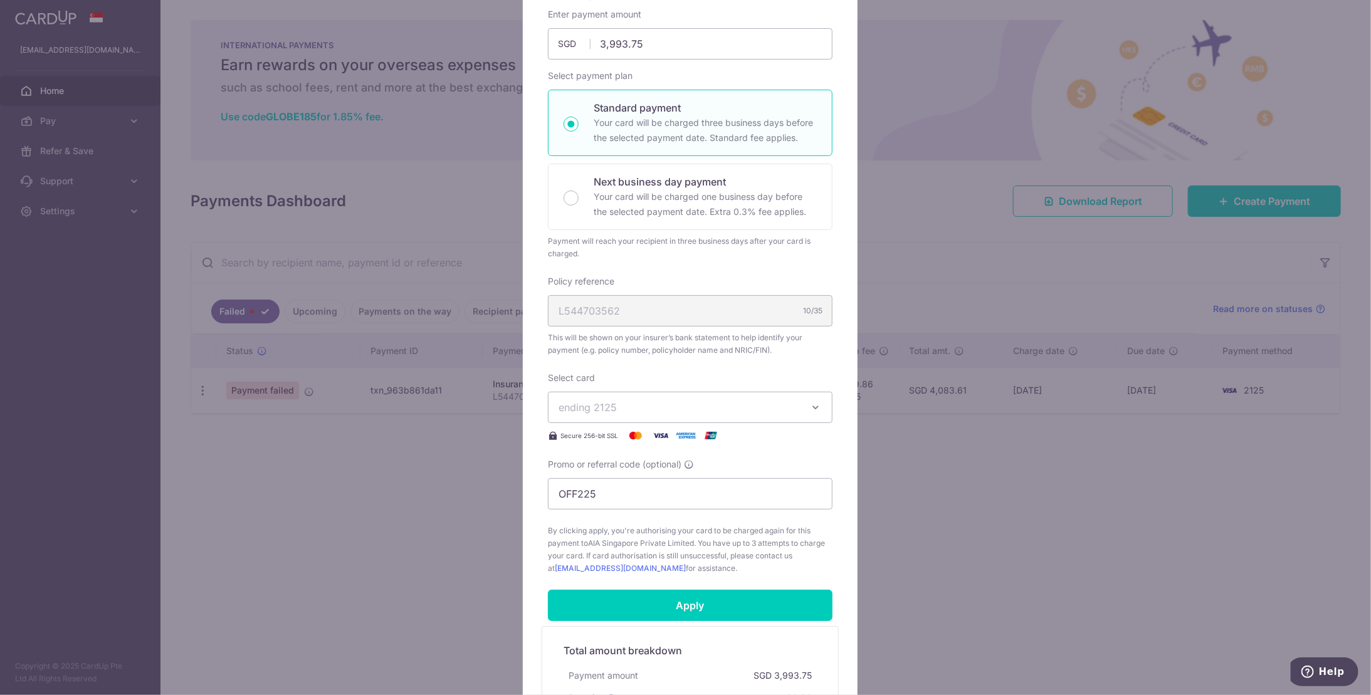
scroll to position [128, 0]
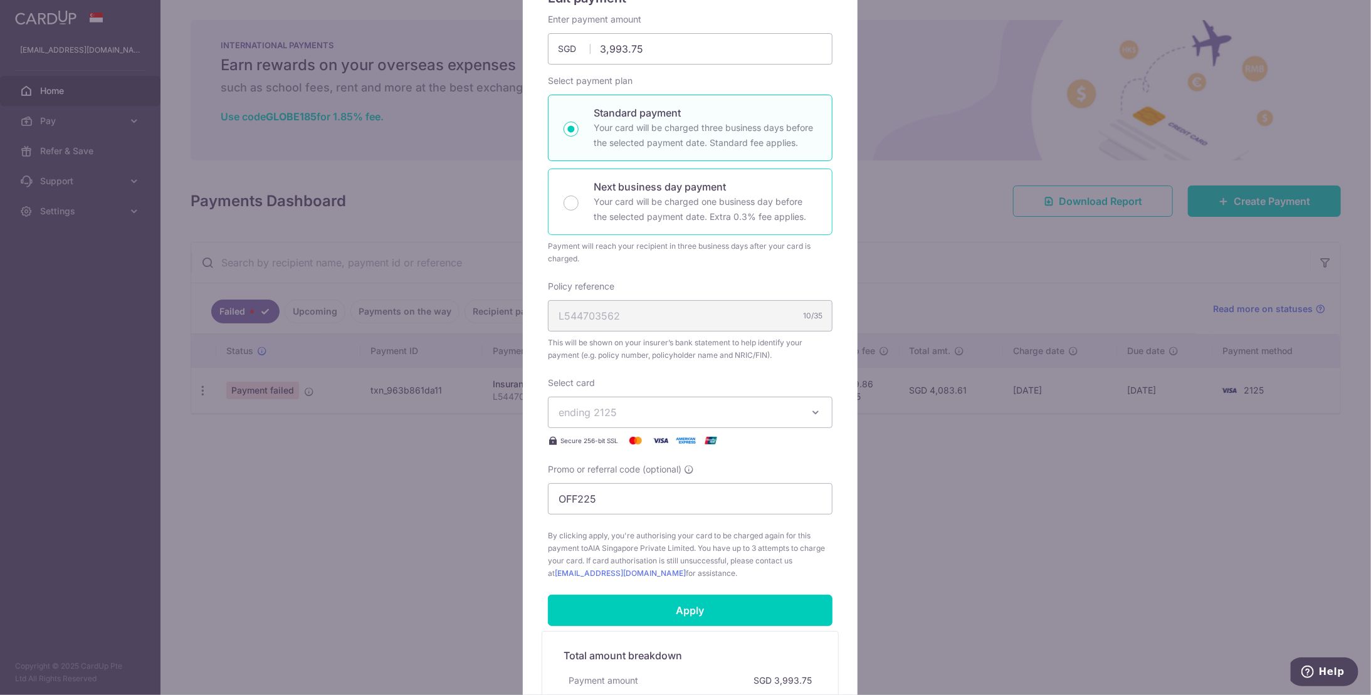
click at [624, 213] on p "Your card will be charged one business day before the selected payment date. Ex…" at bounding box center [705, 209] width 223 height 30
click at [579, 211] on input "Next business day payment Your card will be charged one business day before the…" at bounding box center [571, 203] width 15 height 15
radio input "false"
radio input "true"
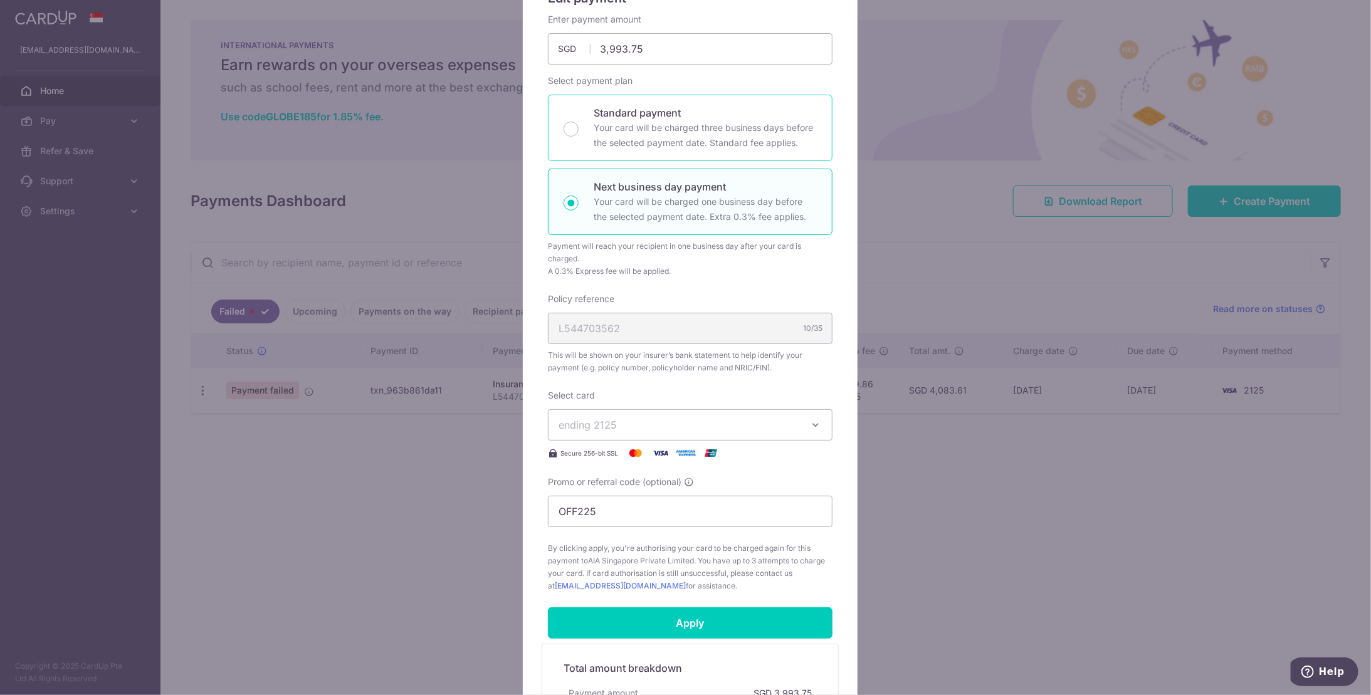
click at [636, 124] on p "Your card will be charged three business days before the selected payment date.…" at bounding box center [705, 135] width 223 height 30
click at [579, 124] on input "Standard payment Your card will be charged three business days before the selec…" at bounding box center [571, 129] width 15 height 15
radio input "true"
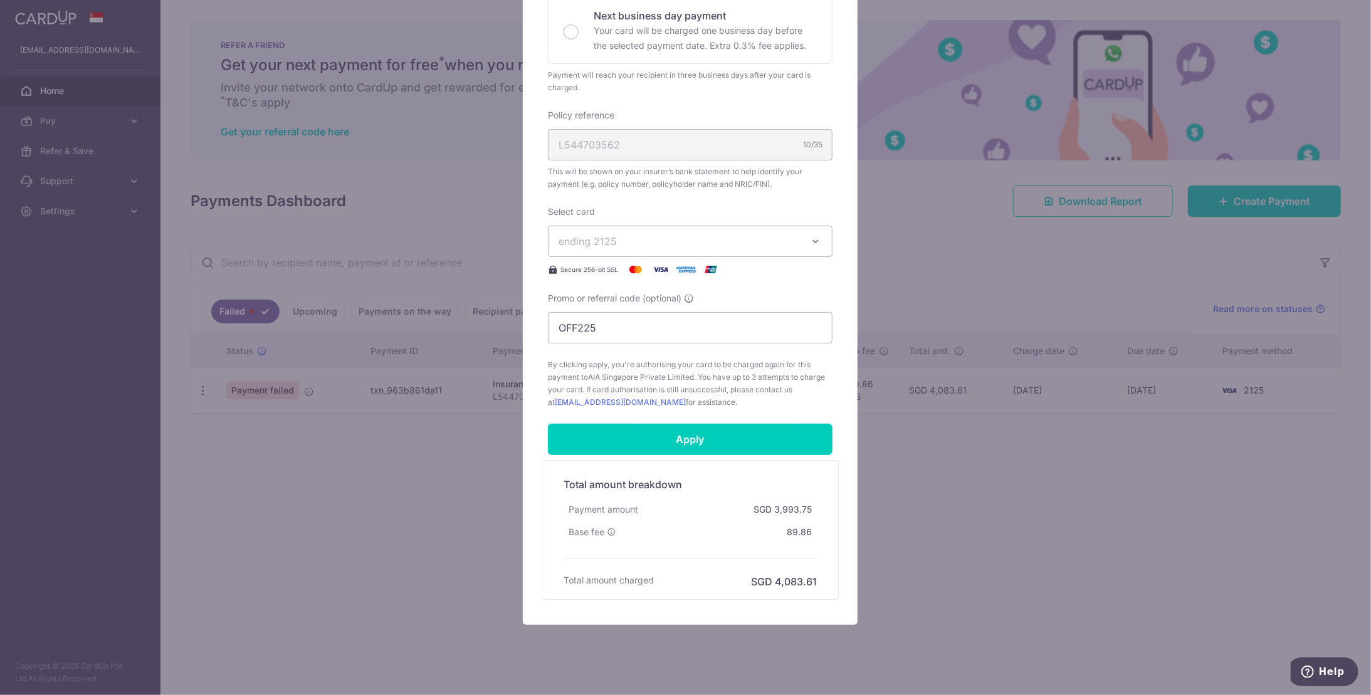
scroll to position [316, 0]
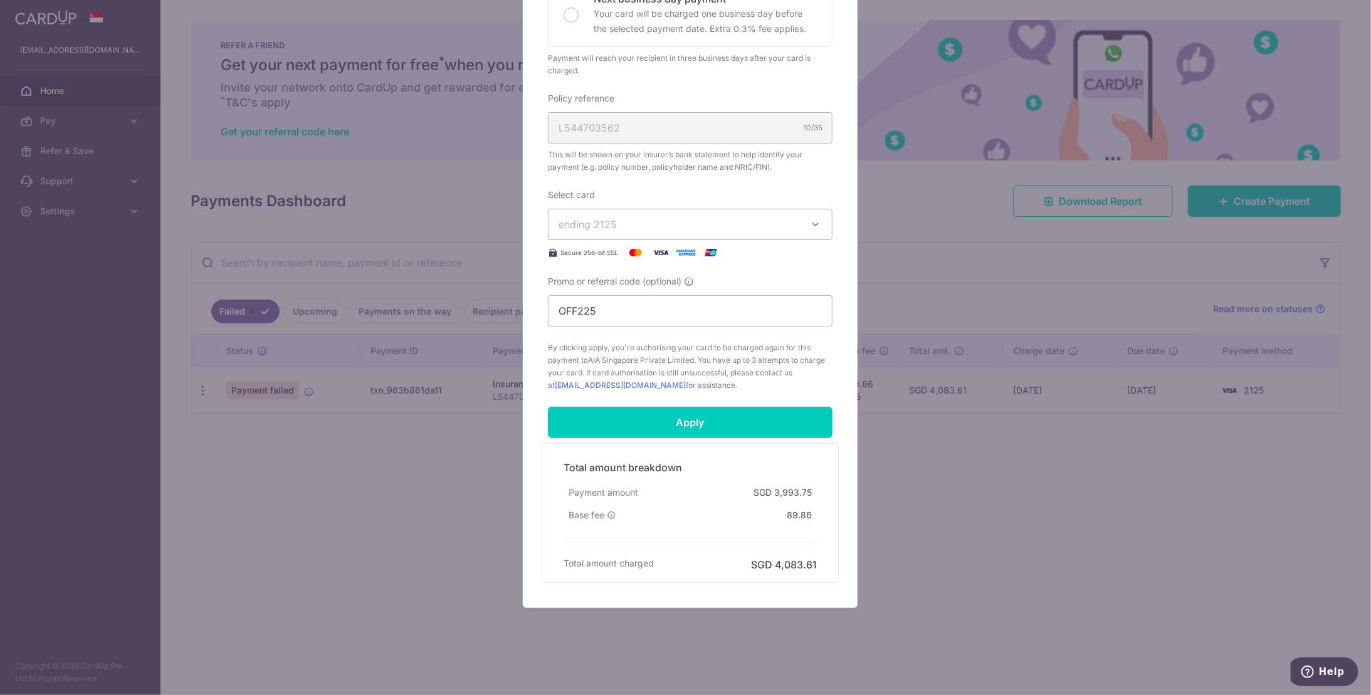
click at [746, 230] on button "ending 2125" at bounding box center [690, 224] width 285 height 31
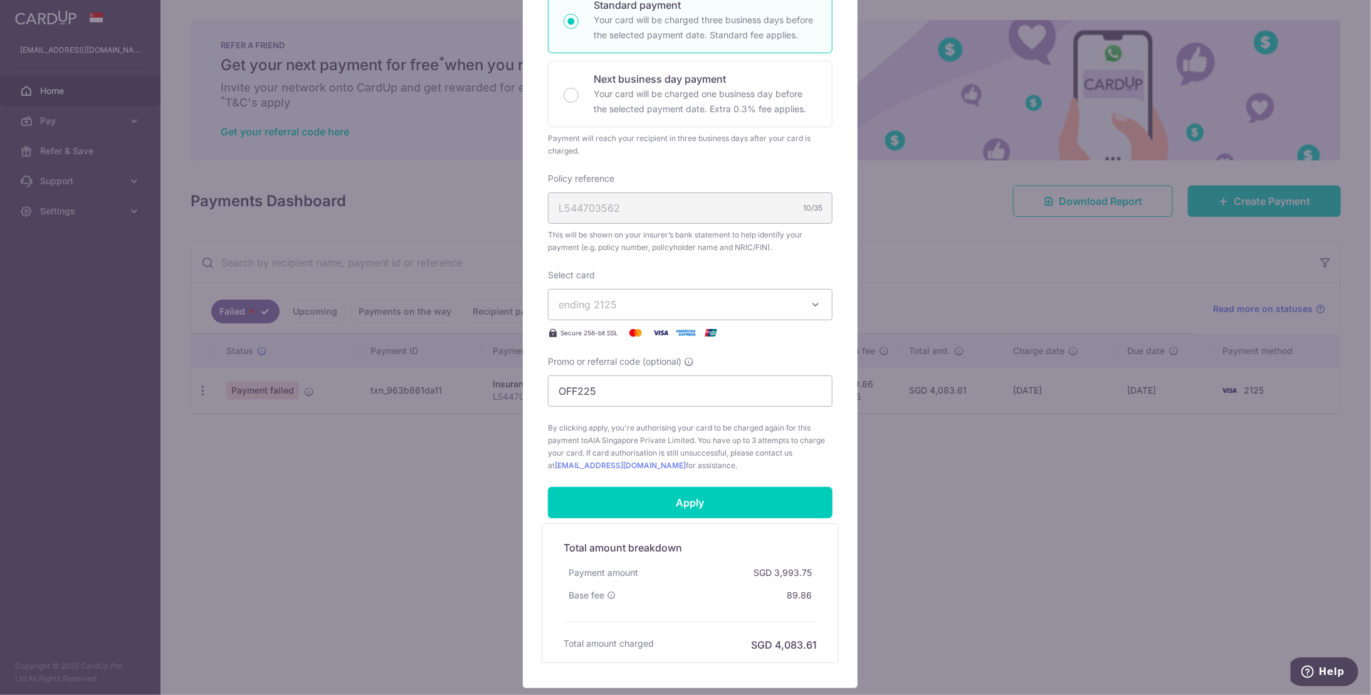
scroll to position [251, 0]
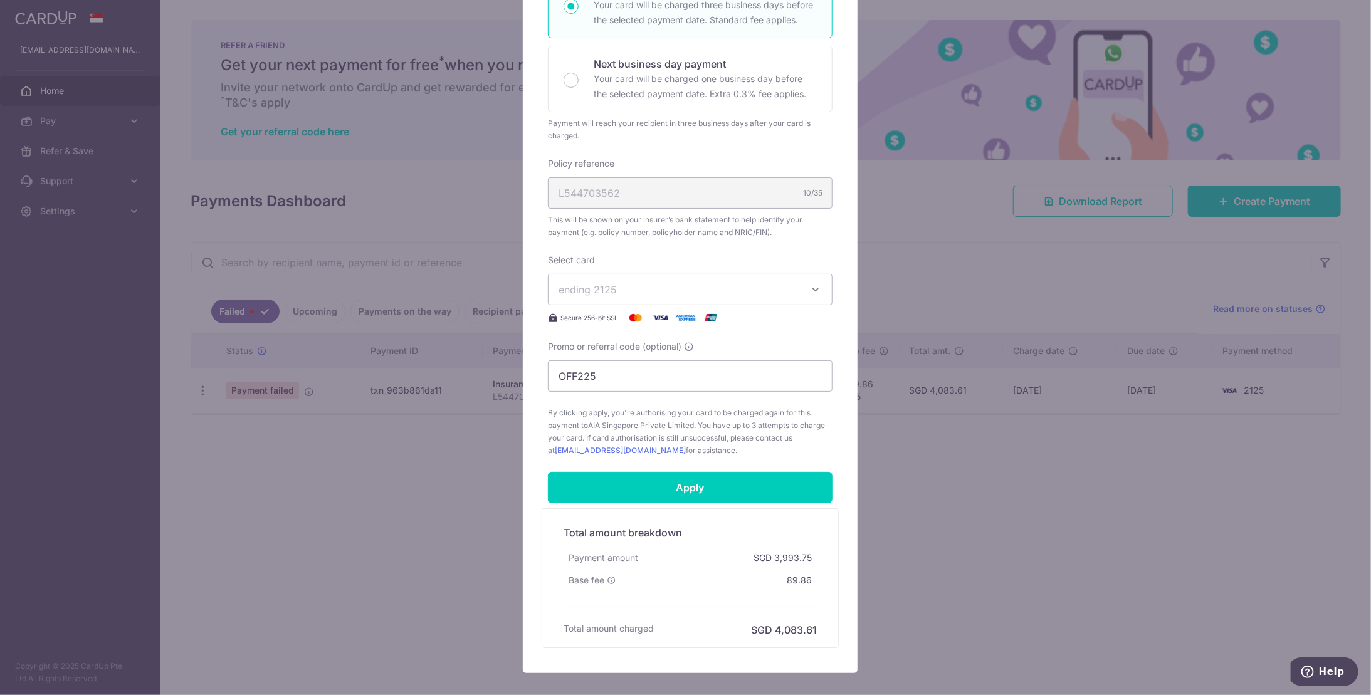
click at [744, 290] on span "ending 2125" at bounding box center [679, 289] width 241 height 15
click at [727, 341] on span "**** 2125" at bounding box center [690, 348] width 263 height 15
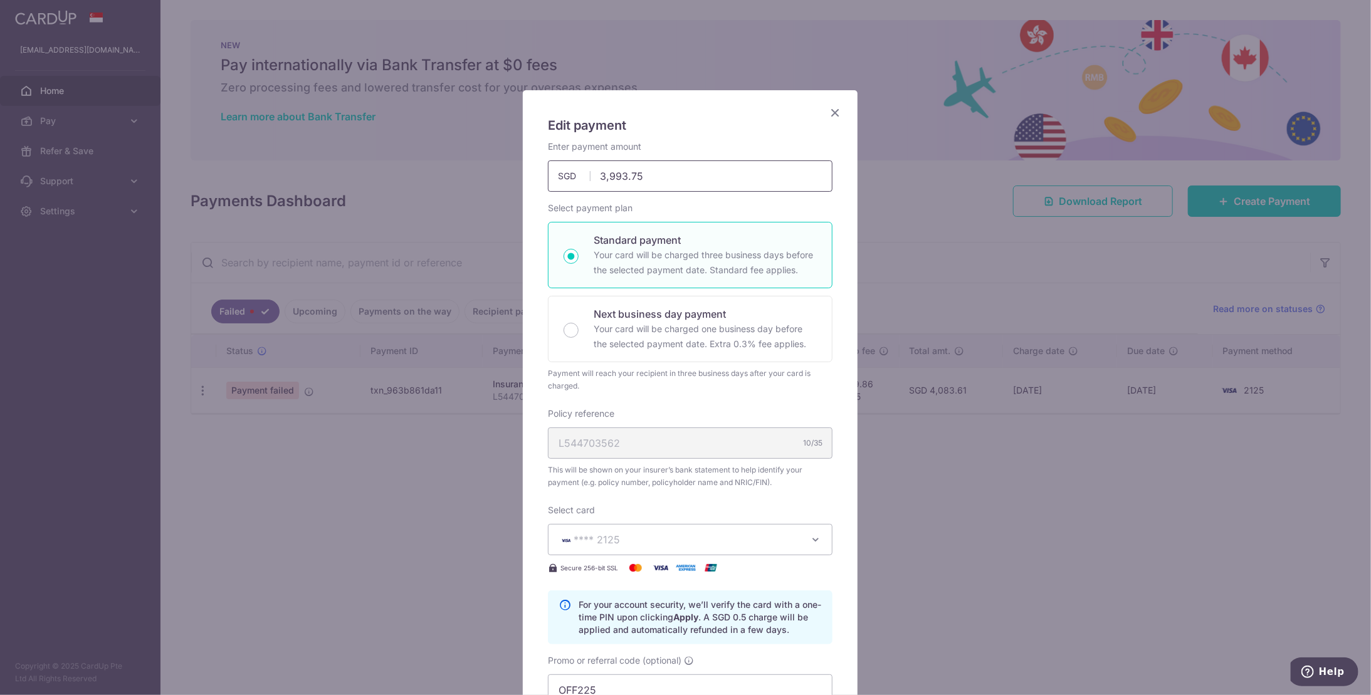
scroll to position [0, 0]
click at [834, 113] on icon "Close" at bounding box center [835, 113] width 15 height 16
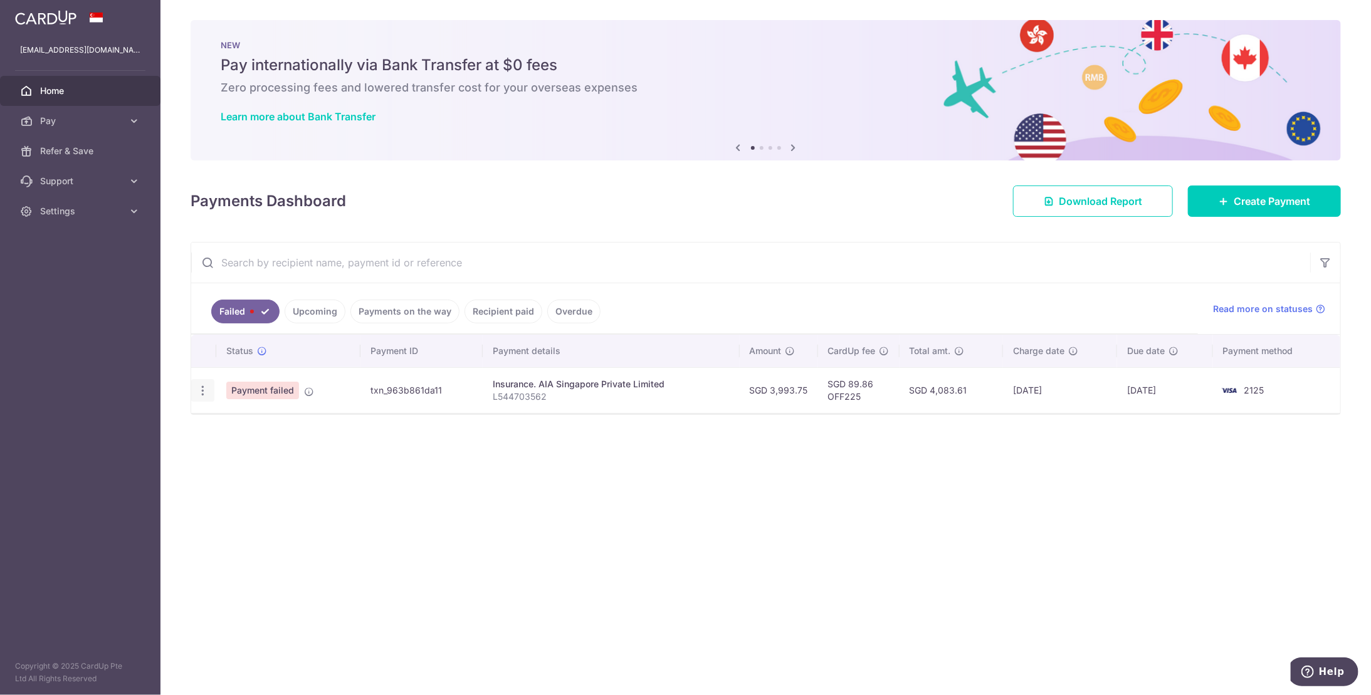
click at [199, 393] on icon "button" at bounding box center [202, 390] width 13 height 13
click at [680, 434] on div "Status Payment ID Payment details Amount CardUp fee Total amt. Charge date Due …" at bounding box center [765, 397] width 1149 height 125
click at [1256, 199] on span "Create Payment" at bounding box center [1272, 201] width 76 height 15
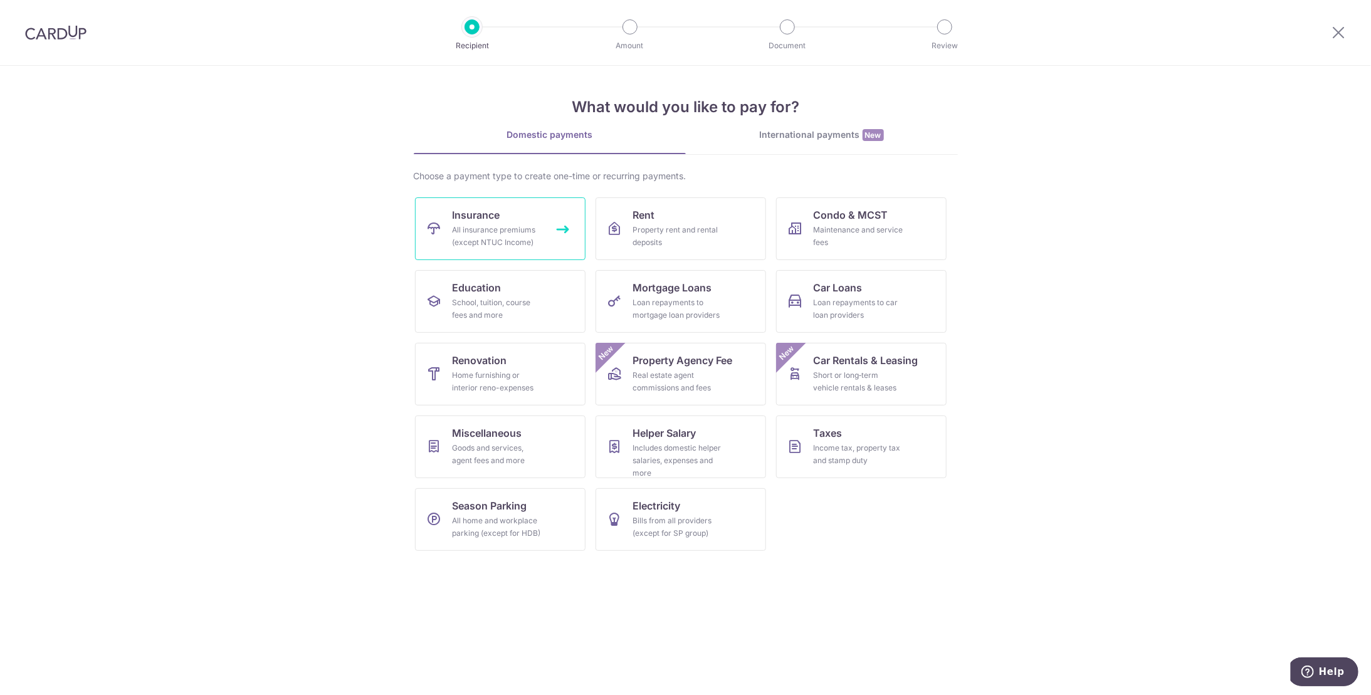
click at [525, 227] on div "All insurance premiums (except NTUC Income)" at bounding box center [498, 236] width 90 height 25
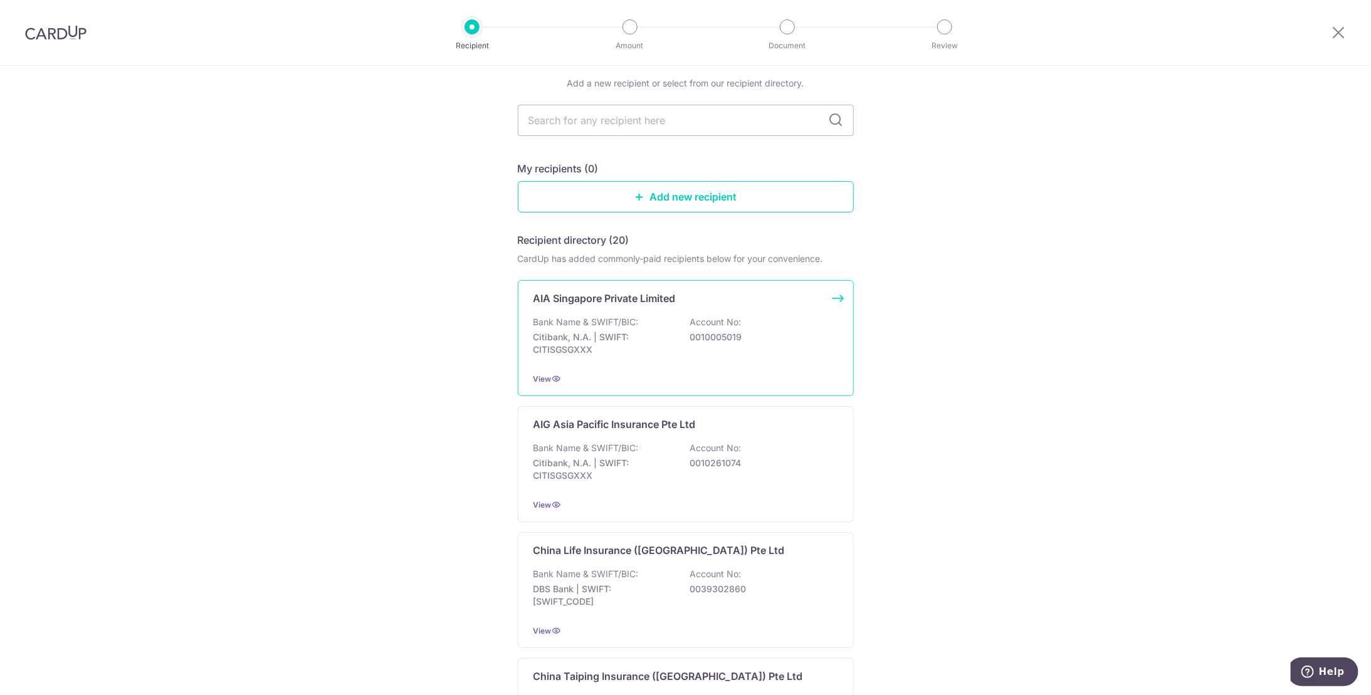
scroll to position [63, 0]
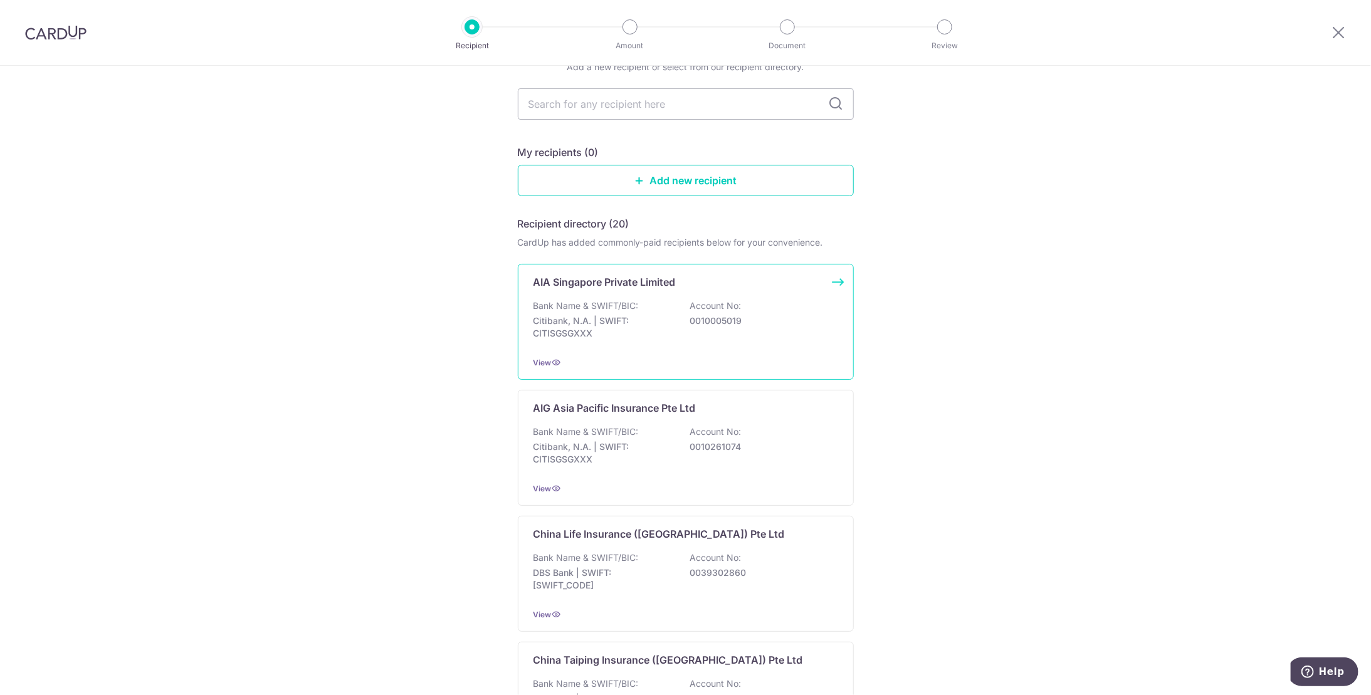
click at [581, 280] on p "AIA Singapore Private Limited" at bounding box center [605, 282] width 142 height 15
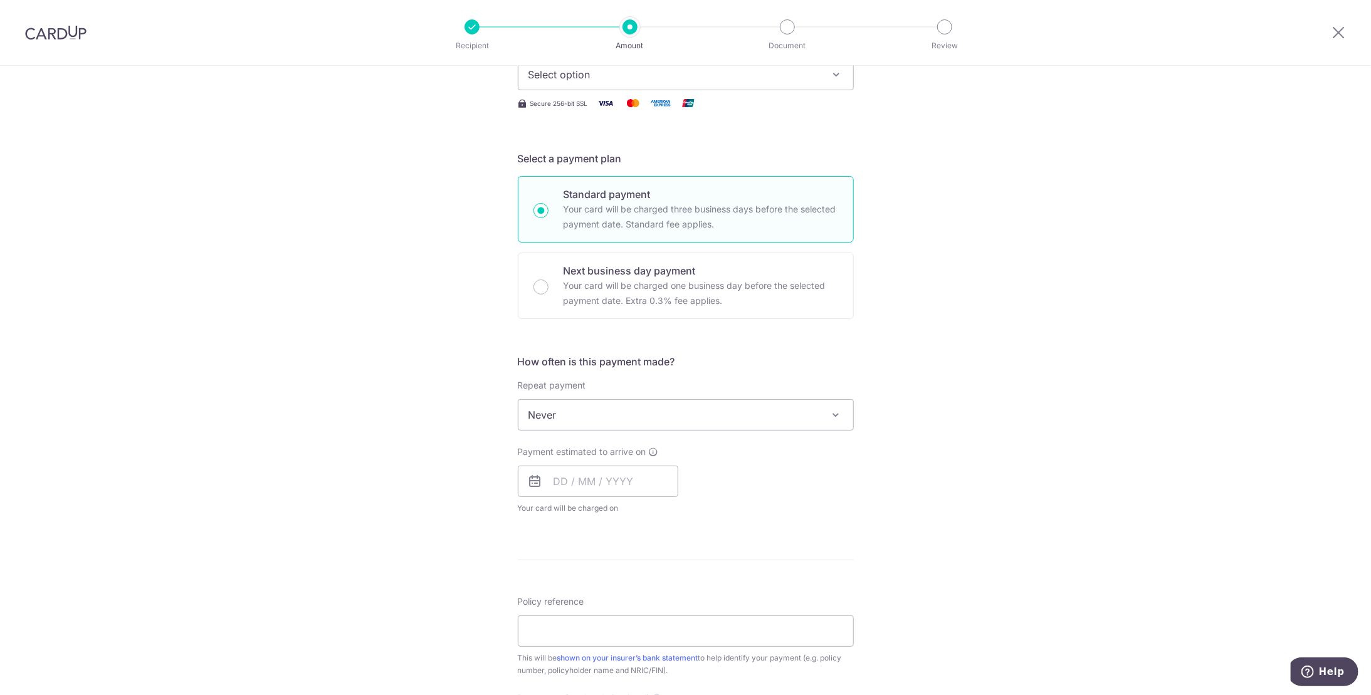
scroll to position [251, 0]
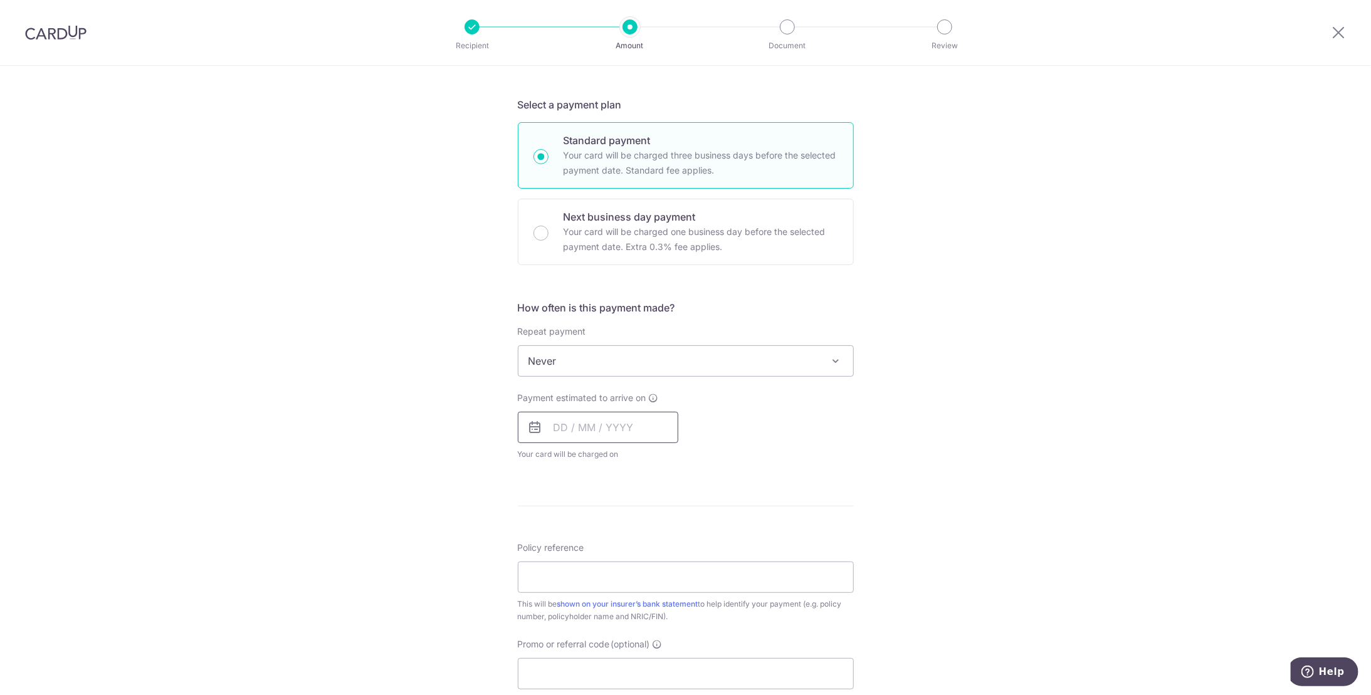
click at [611, 428] on input "text" at bounding box center [598, 427] width 161 height 31
click at [639, 565] on link "16" at bounding box center [644, 567] width 20 height 20
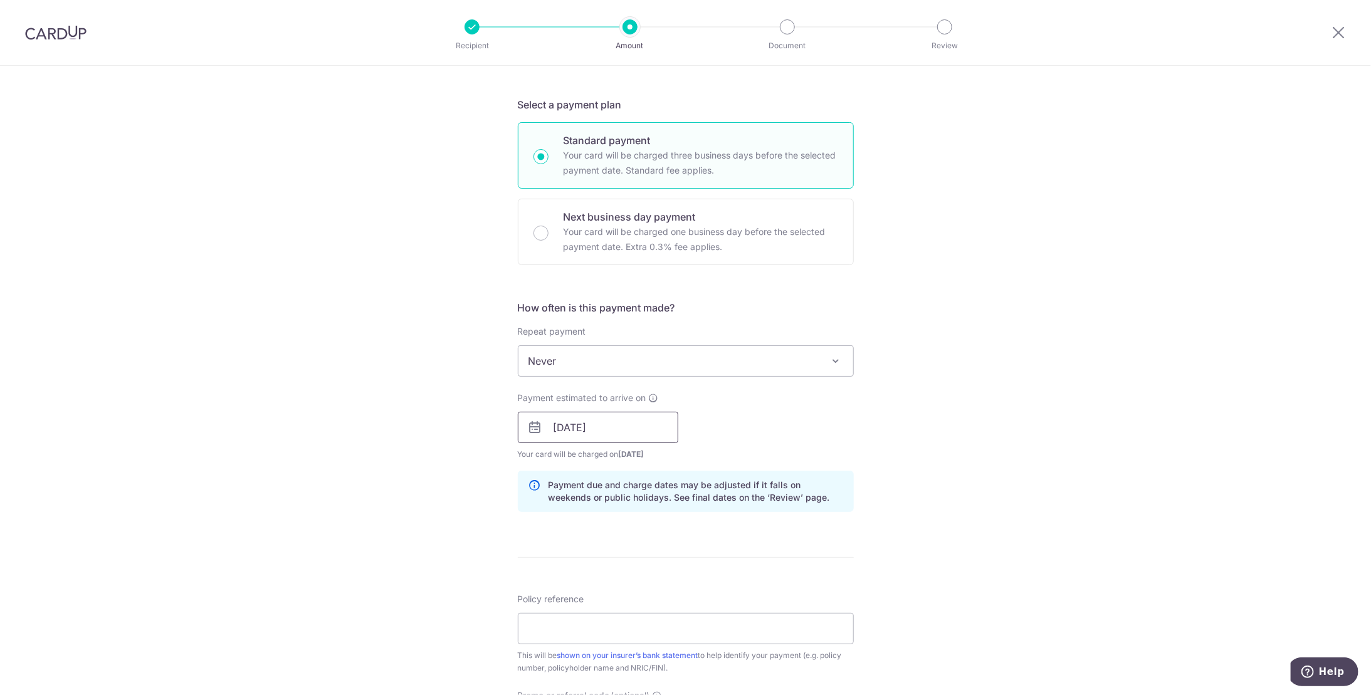
click at [606, 429] on input "[DATE]" at bounding box center [598, 427] width 161 height 31
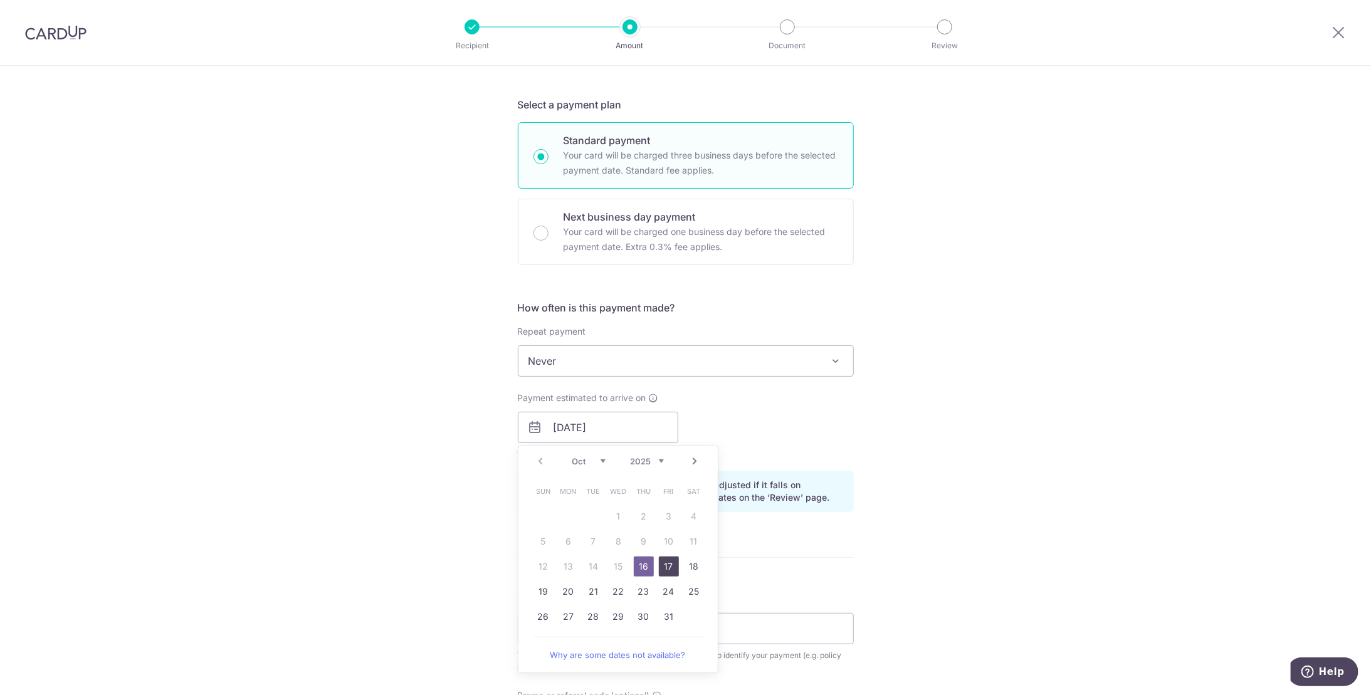
click at [669, 564] on link "17" at bounding box center [669, 567] width 20 height 20
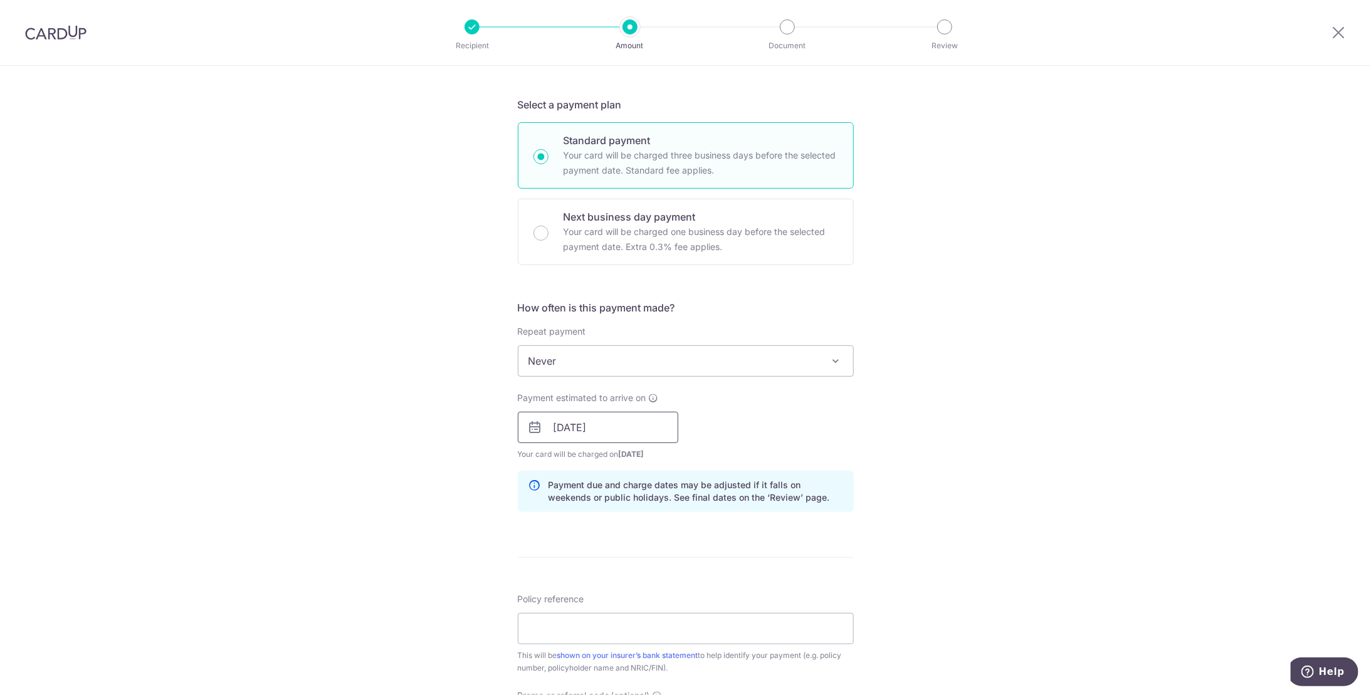
click at [628, 434] on input "[DATE]" at bounding box center [598, 427] width 161 height 31
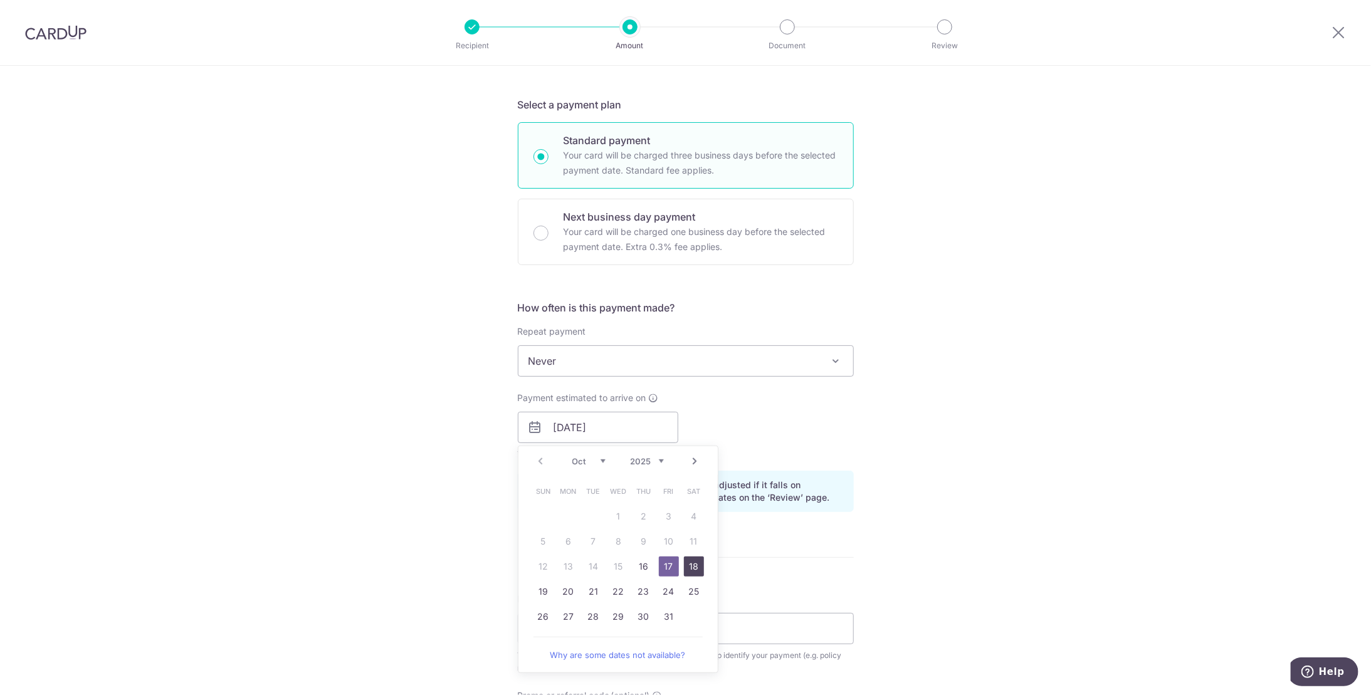
click at [685, 567] on link "18" at bounding box center [694, 567] width 20 height 20
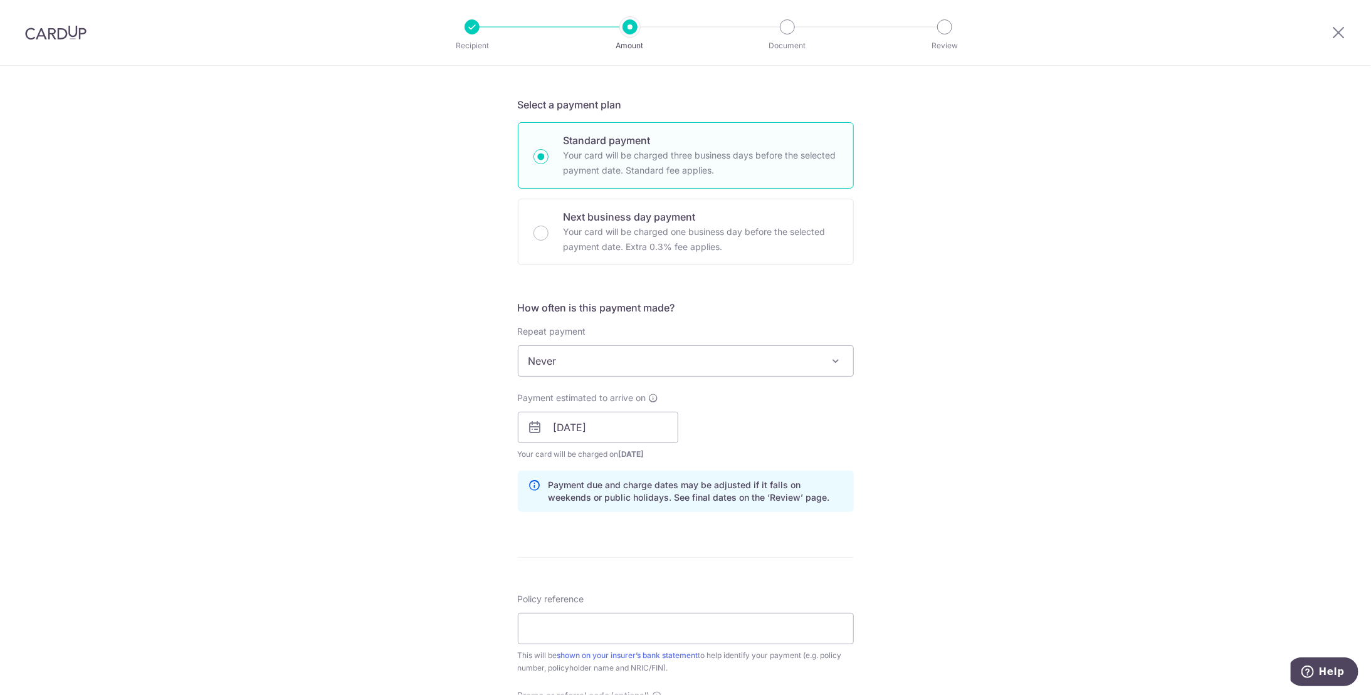
click at [690, 543] on form "Enter payment amount SGD Select Card Select option Add credit card Your Cards *…" at bounding box center [686, 420] width 336 height 1044
click at [631, 429] on input "[DATE]" at bounding box center [598, 427] width 161 height 31
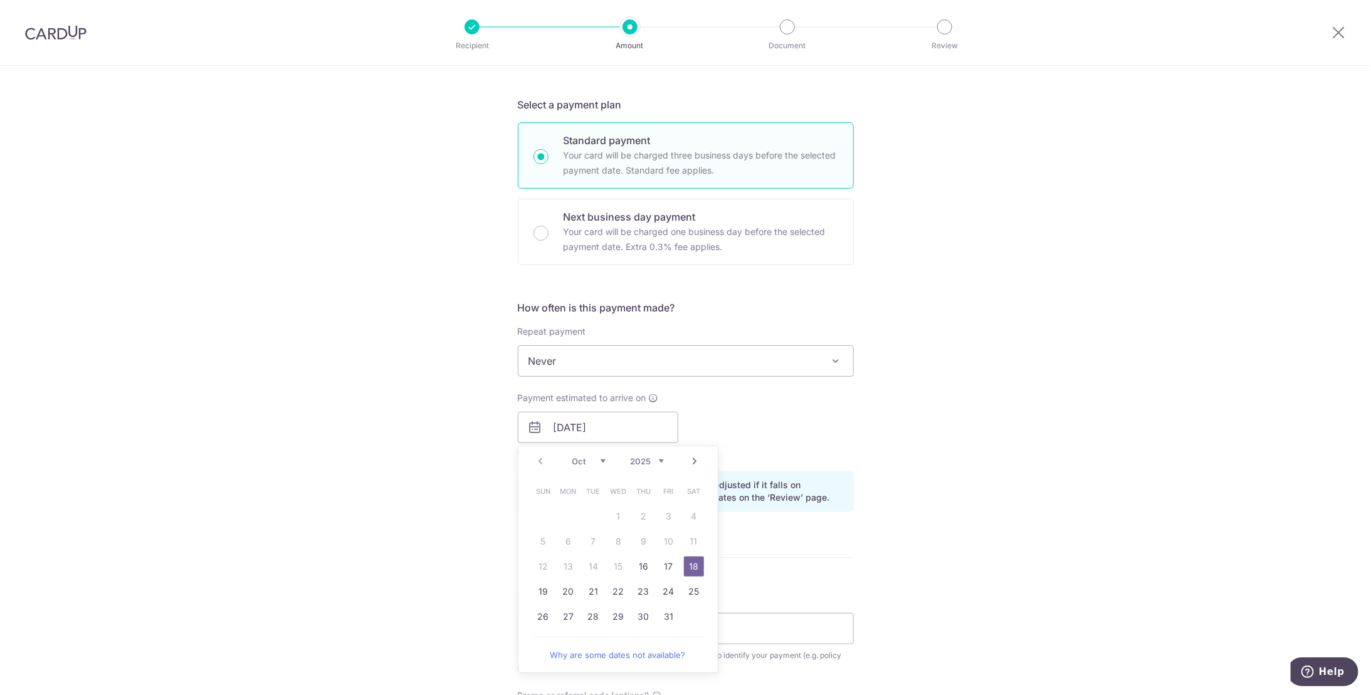
click at [542, 592] on link "19" at bounding box center [544, 592] width 20 height 20
type input "[DATE]"
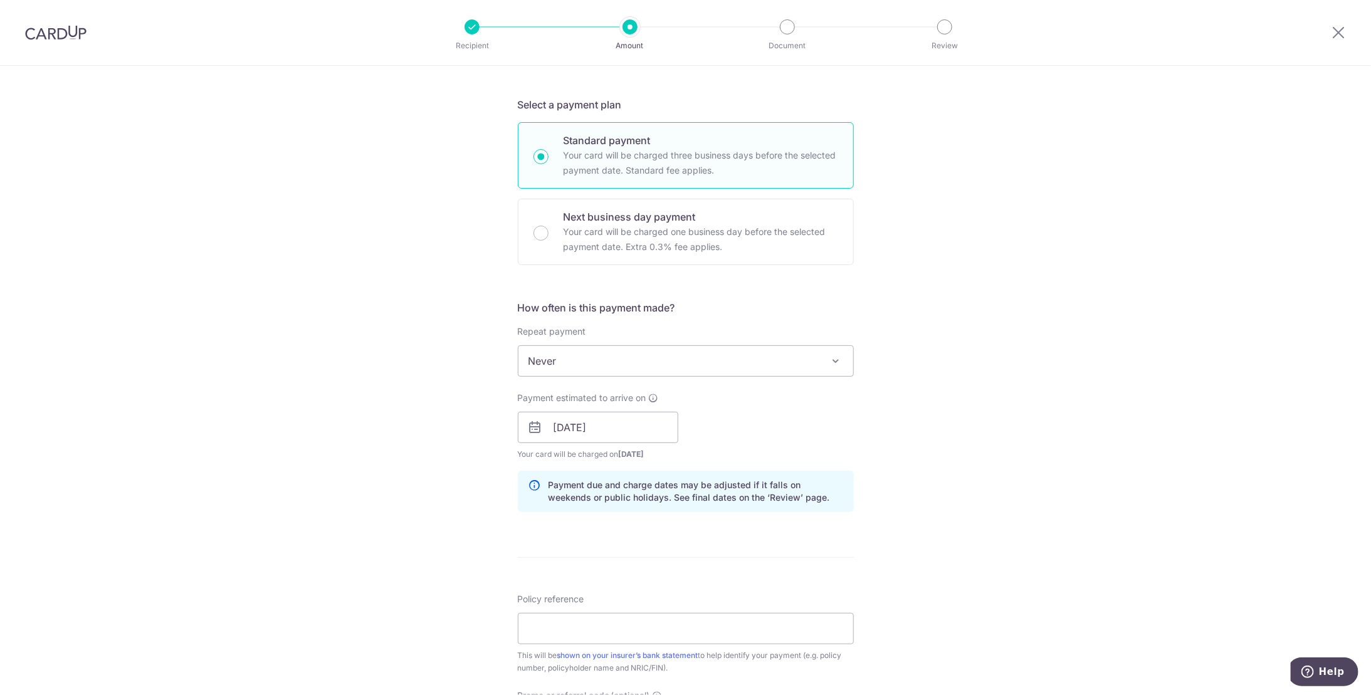
click at [613, 549] on form "Enter payment amount SGD Select Card Select option Add credit card Your Cards *…" at bounding box center [686, 420] width 336 height 1044
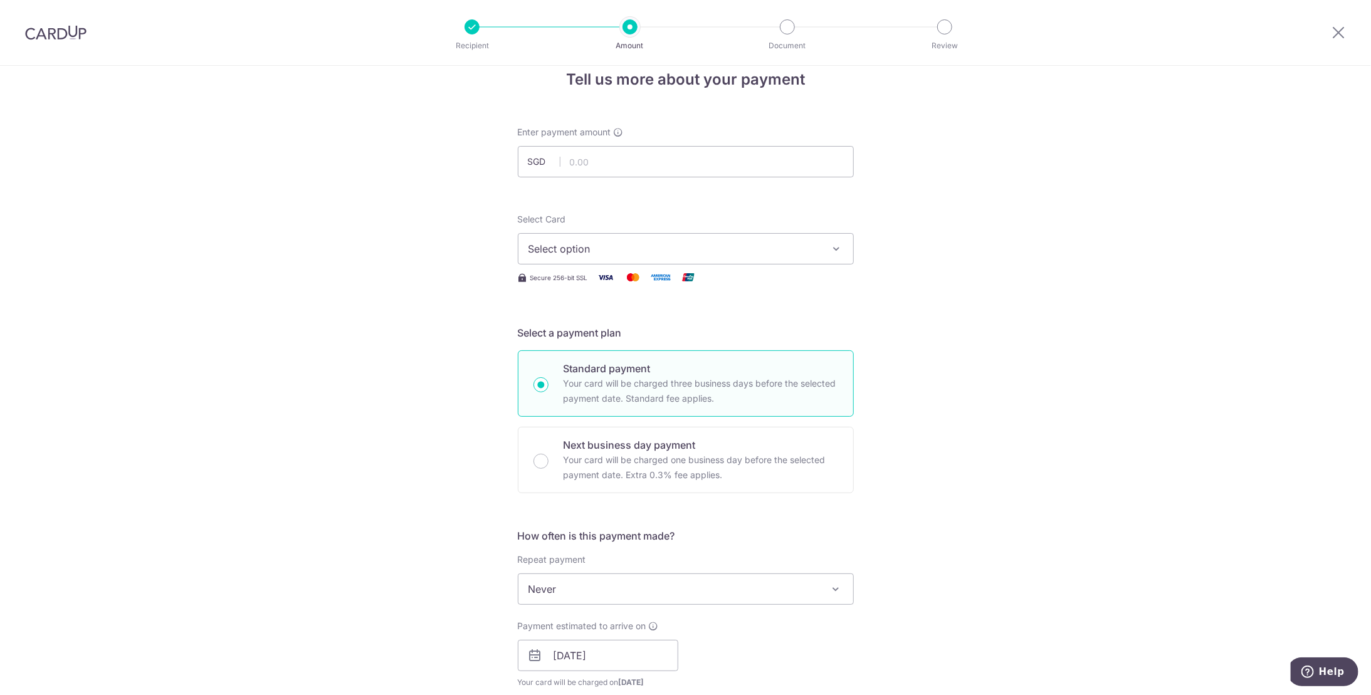
scroll to position [0, 0]
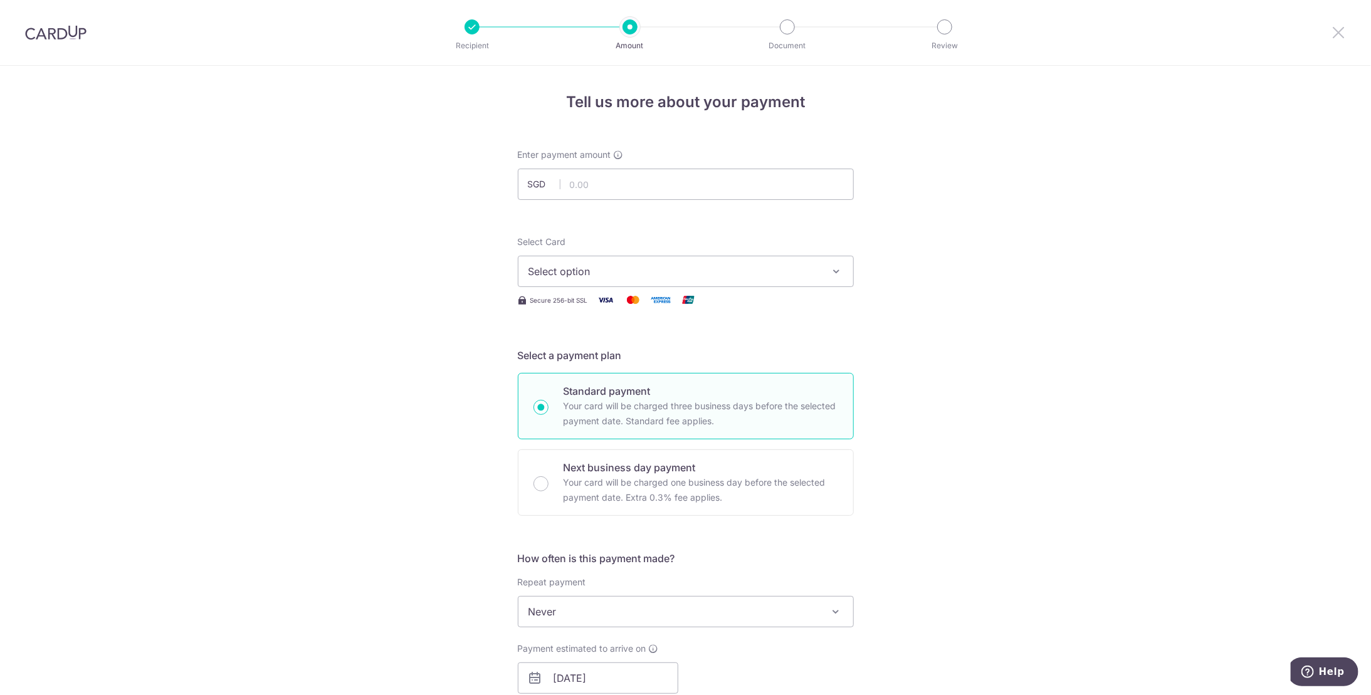
click at [1335, 30] on icon at bounding box center [1338, 32] width 15 height 16
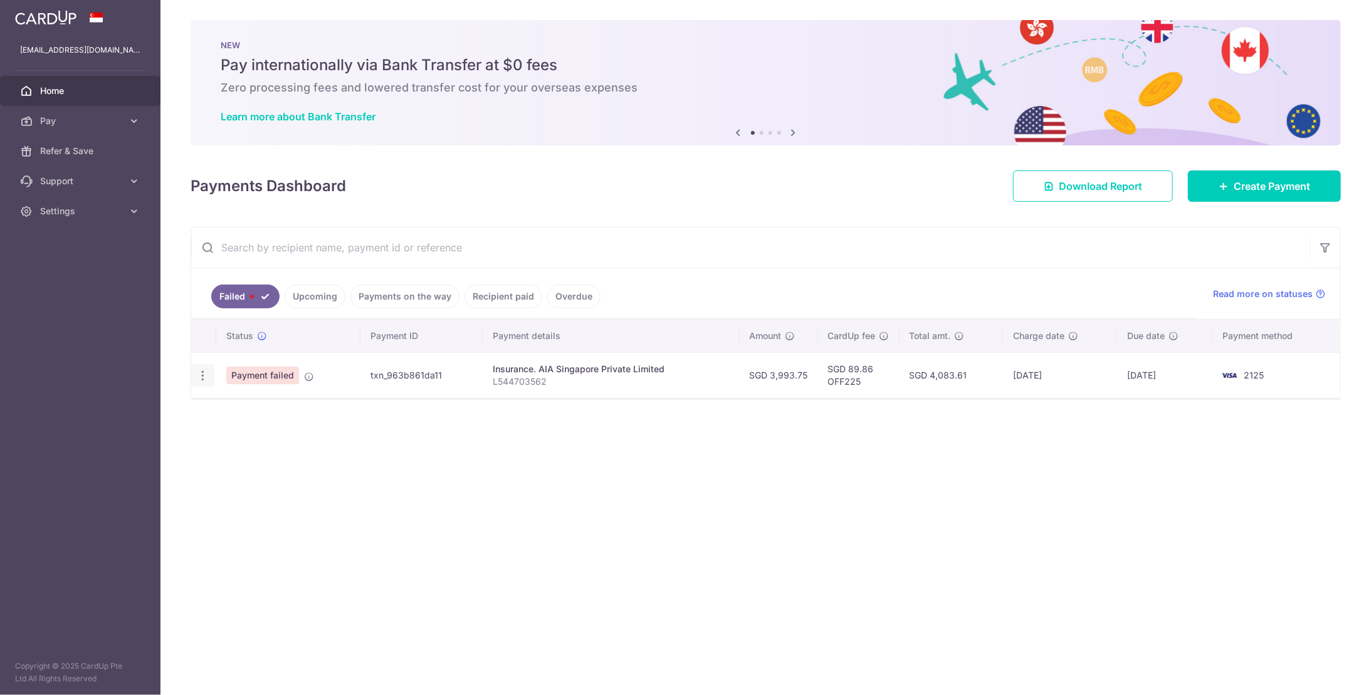
click at [198, 377] on icon "button" at bounding box center [202, 375] width 13 height 13
click at [357, 495] on div "× Pause Schedule Pause all future payments in this series Pause just this one p…" at bounding box center [766, 347] width 1211 height 695
click at [196, 372] on div "Update payment" at bounding box center [202, 375] width 23 height 23
click at [201, 373] on icon "button" at bounding box center [202, 375] width 13 height 13
click at [227, 410] on span "Update payment" at bounding box center [269, 410] width 85 height 15
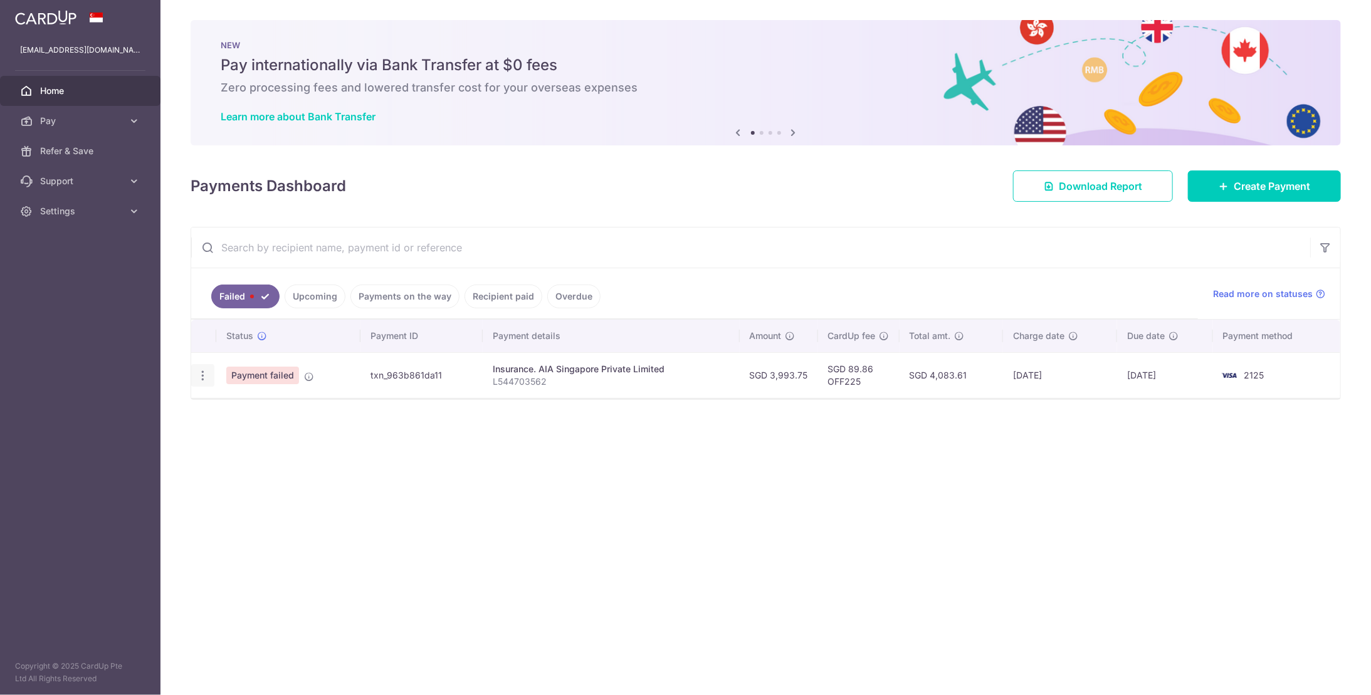
radio input "true"
type input "3,993.75"
type input "L544703562"
type input "OFF225"
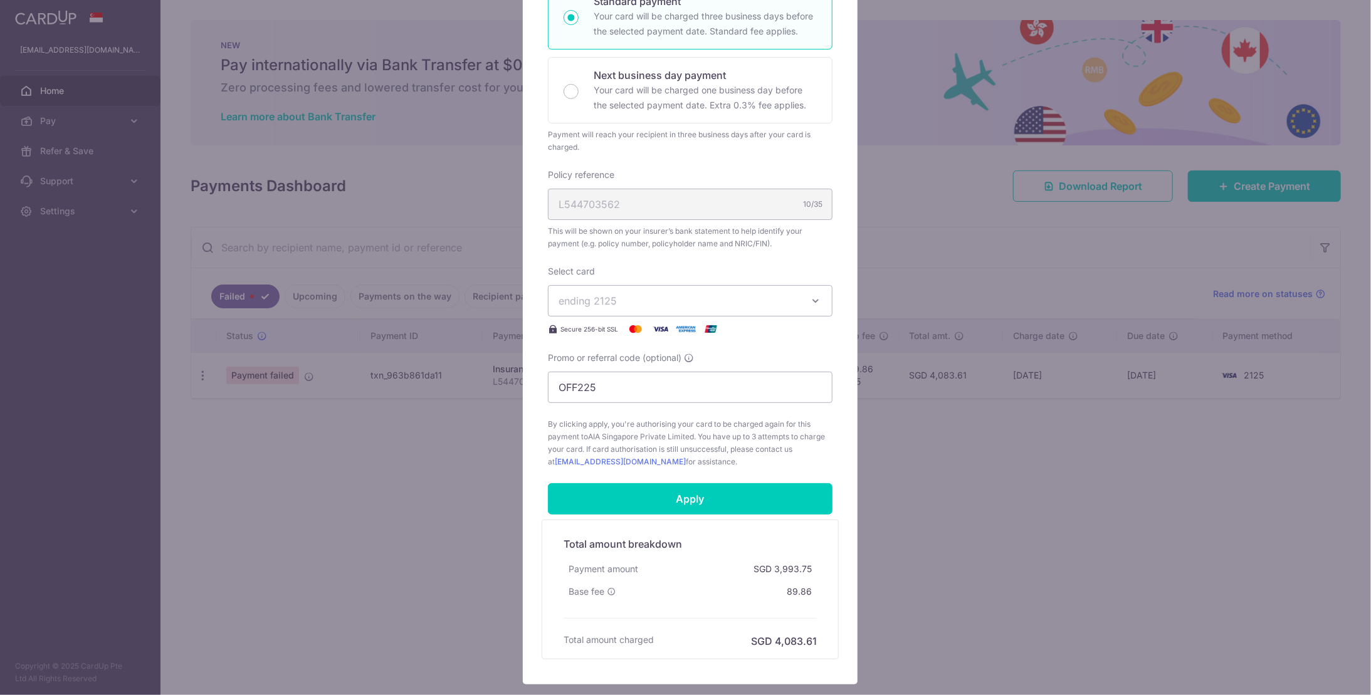
scroll to position [251, 0]
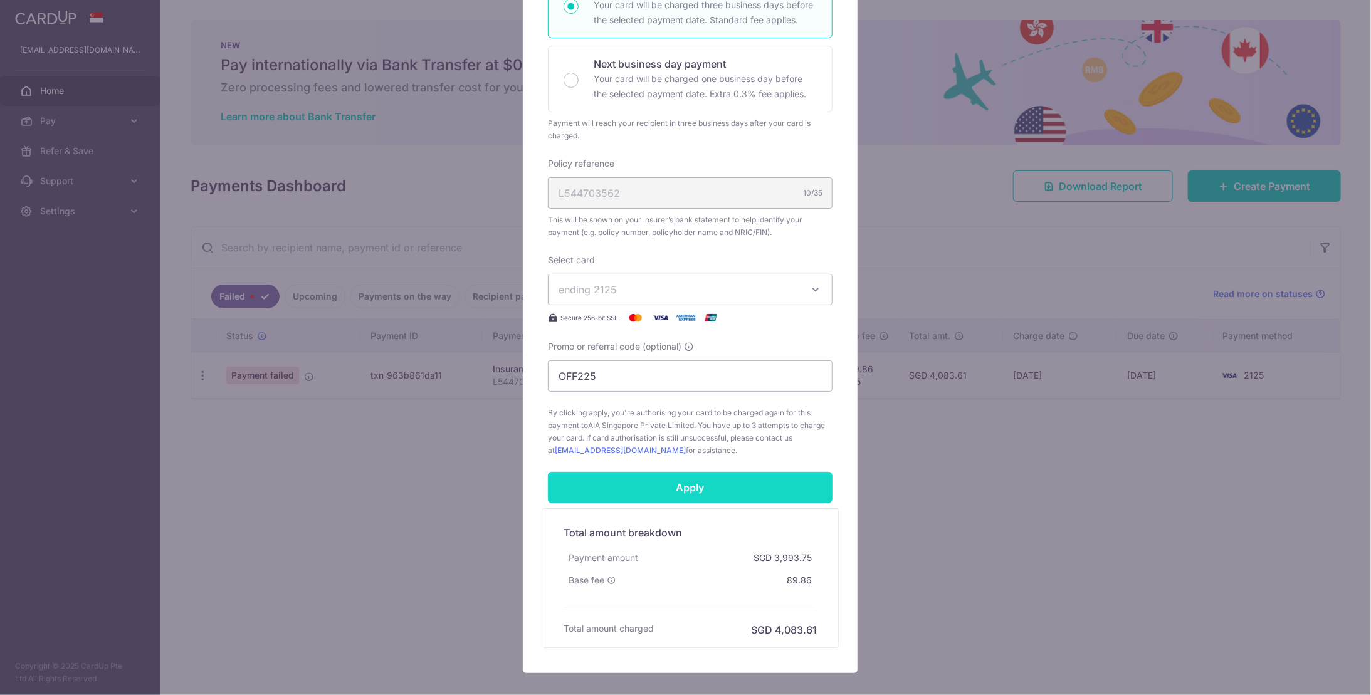
click at [673, 490] on input "Apply" at bounding box center [690, 487] width 285 height 31
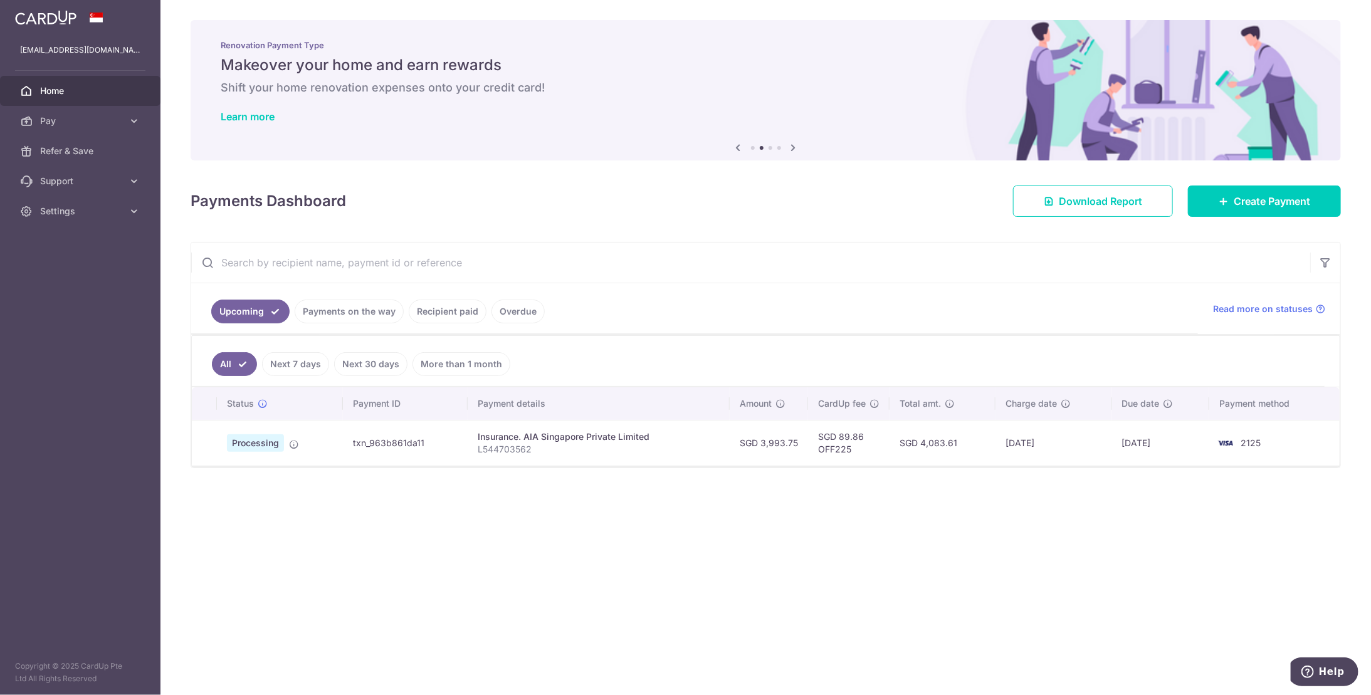
click at [93, 95] on span "Home" at bounding box center [81, 91] width 83 height 13
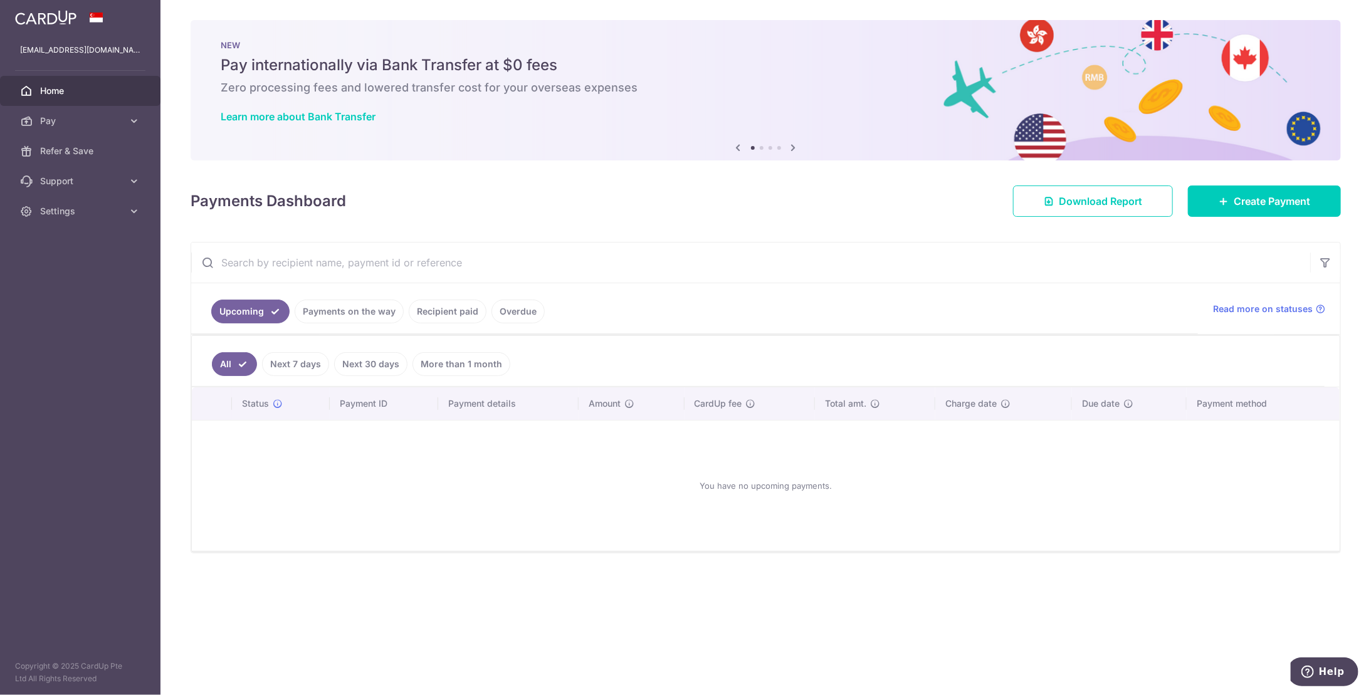
click at [336, 311] on link "Payments on the way" at bounding box center [349, 312] width 109 height 24
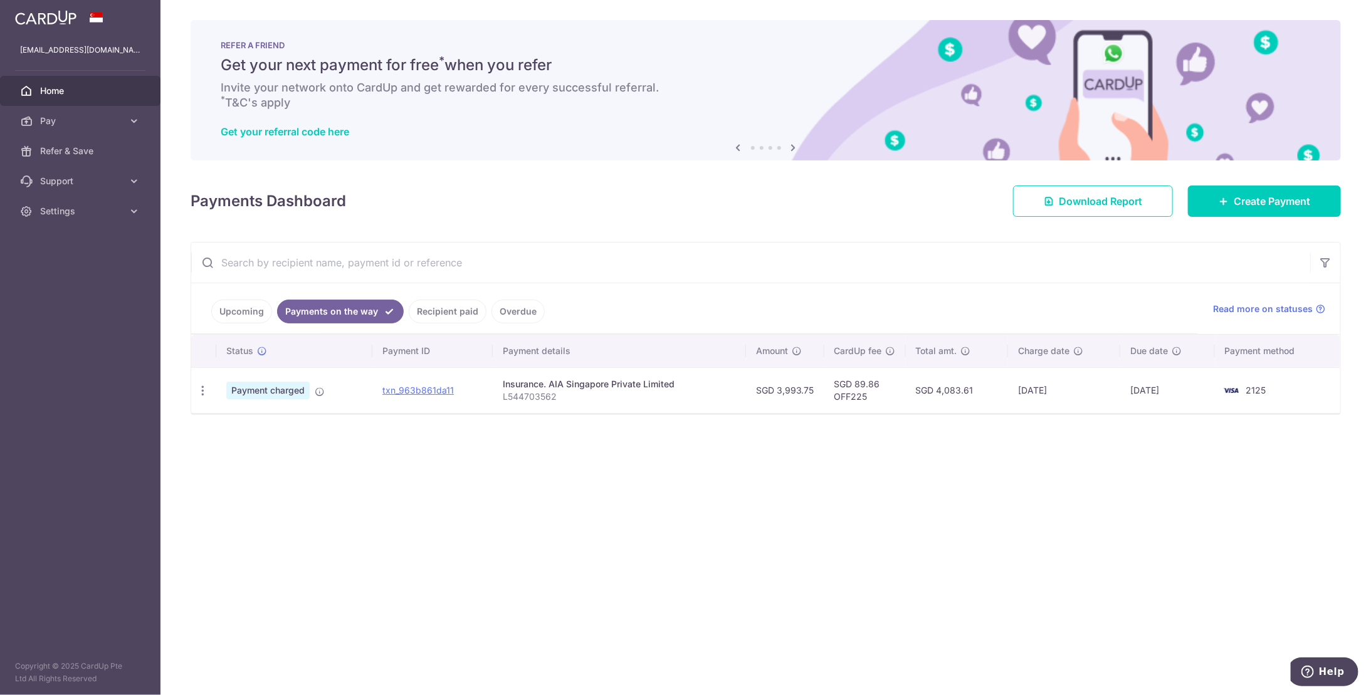
click at [71, 94] on span "Home" at bounding box center [81, 91] width 83 height 13
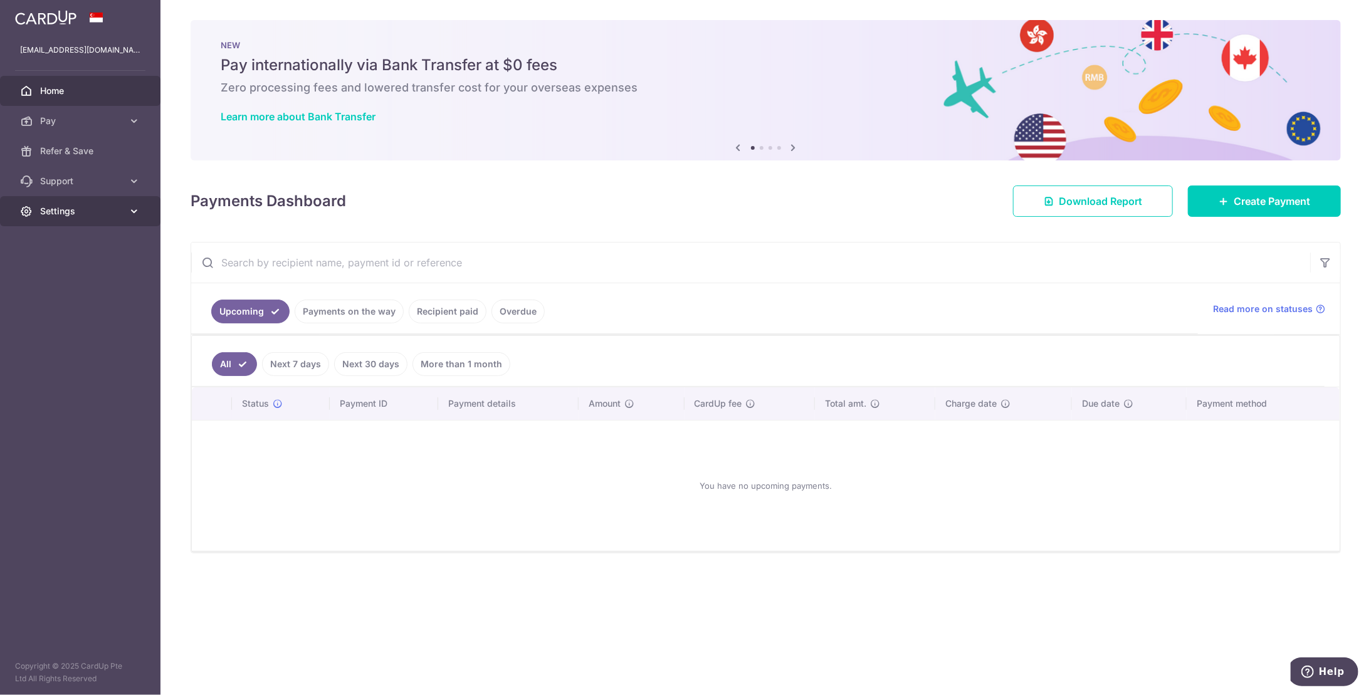
click at [41, 215] on span "Settings" at bounding box center [81, 211] width 83 height 13
click at [88, 274] on span "Logout" at bounding box center [81, 271] width 83 height 13
